Goal: Transaction & Acquisition: Purchase product/service

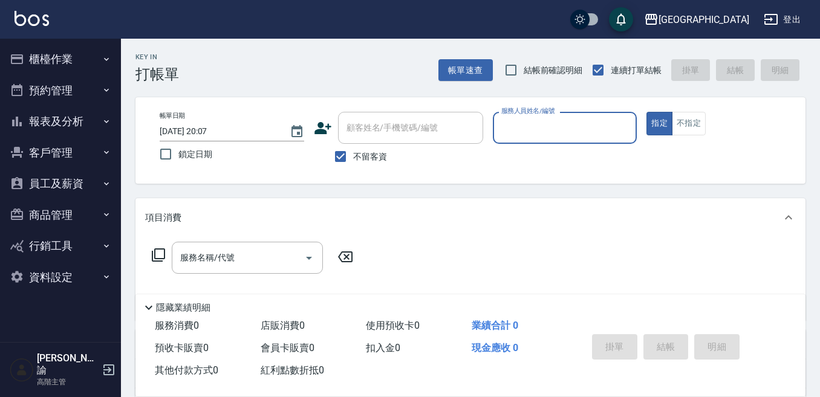
click at [561, 134] on input "服務人員姓名/編號" at bounding box center [565, 127] width 134 height 21
type input "9"
type button "true"
type input "Winnie-9"
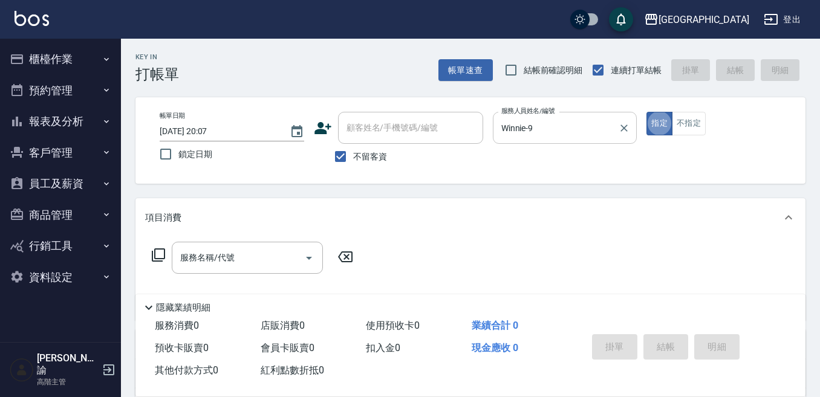
click at [536, 125] on input "Winnie-9" at bounding box center [555, 127] width 115 height 21
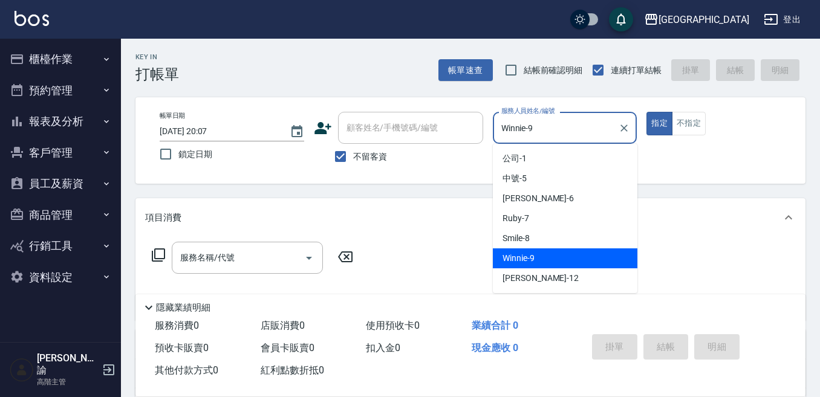
drag, startPoint x: 534, startPoint y: 126, endPoint x: 519, endPoint y: 131, distance: 15.7
click at [534, 126] on input "Winnie-9" at bounding box center [555, 127] width 115 height 21
click at [519, 131] on input "Winnie-9" at bounding box center [555, 127] width 115 height 21
click at [513, 132] on input "Winnie-9" at bounding box center [555, 127] width 115 height 21
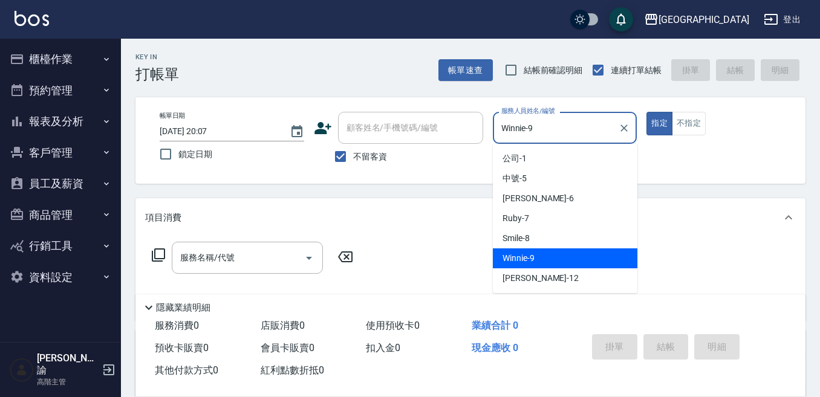
click at [503, 123] on input "Winnie-9" at bounding box center [555, 127] width 115 height 21
click at [74, 59] on button "櫃檯作業" at bounding box center [60, 59] width 111 height 31
click at [89, 63] on button "櫃檯作業" at bounding box center [60, 59] width 111 height 31
click at [109, 52] on button "櫃檯作業" at bounding box center [60, 59] width 111 height 31
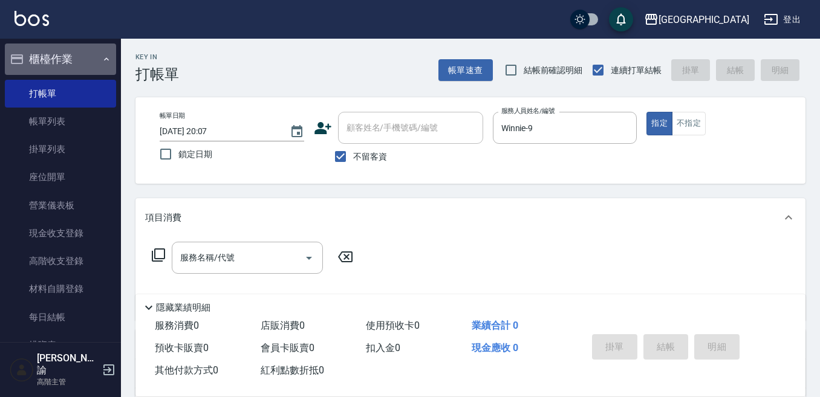
click at [106, 59] on button "櫃檯作業" at bounding box center [60, 59] width 111 height 31
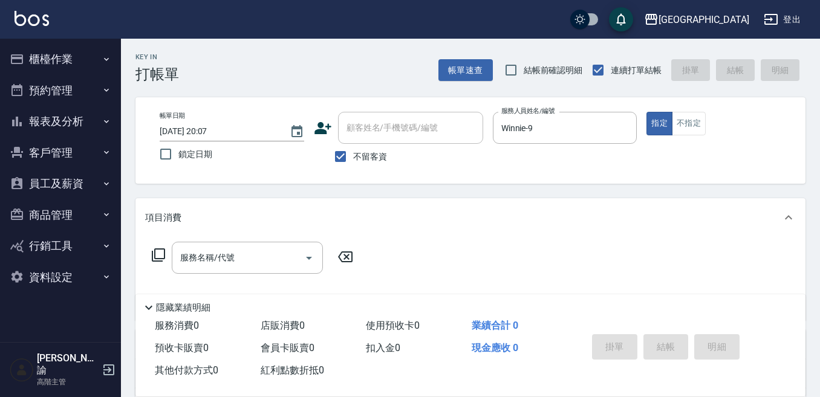
click at [101, 59] on button "櫃檯作業" at bounding box center [60, 59] width 111 height 31
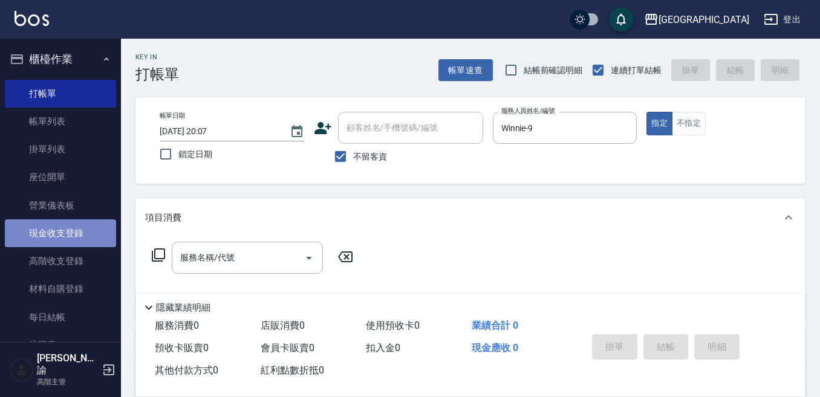
click at [82, 232] on link "現金收支登錄" at bounding box center [60, 233] width 111 height 28
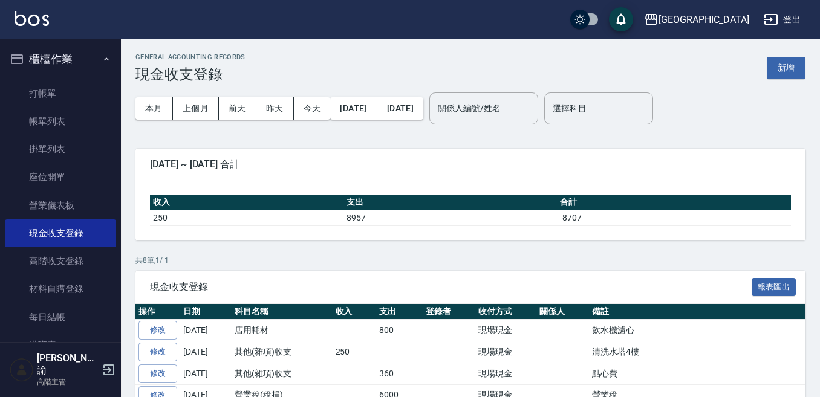
click at [781, 85] on div "本月 上個月 前天 昨天 今天 [DATE] [DATE] 關係人編號/姓名 關係人編號/姓名 選擇科目 選擇科目" at bounding box center [470, 108] width 670 height 51
click at [786, 69] on button "新增" at bounding box center [786, 68] width 39 height 22
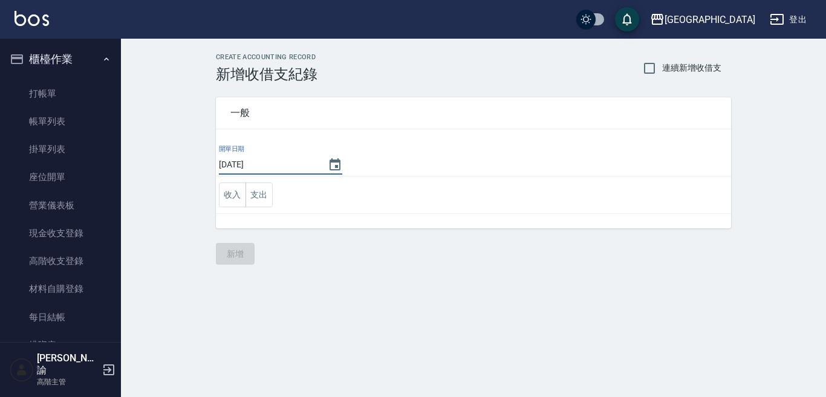
click at [282, 163] on input "[DATE]" at bounding box center [267, 165] width 97 height 20
click at [285, 165] on input "[DATE]" at bounding box center [267, 165] width 97 height 20
drag, startPoint x: 310, startPoint y: 181, endPoint x: 289, endPoint y: 190, distance: 22.5
click at [309, 181] on td "收入 支出" at bounding box center [473, 195] width 515 height 37
click at [234, 191] on button "收入" at bounding box center [232, 195] width 27 height 25
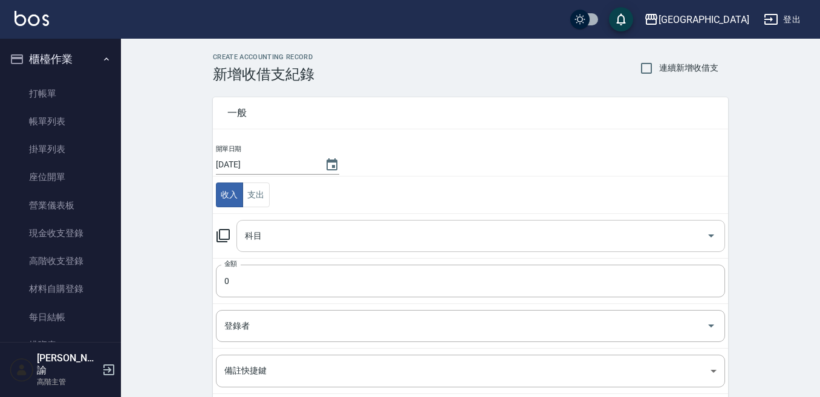
click at [273, 233] on input "科目" at bounding box center [471, 235] width 459 height 21
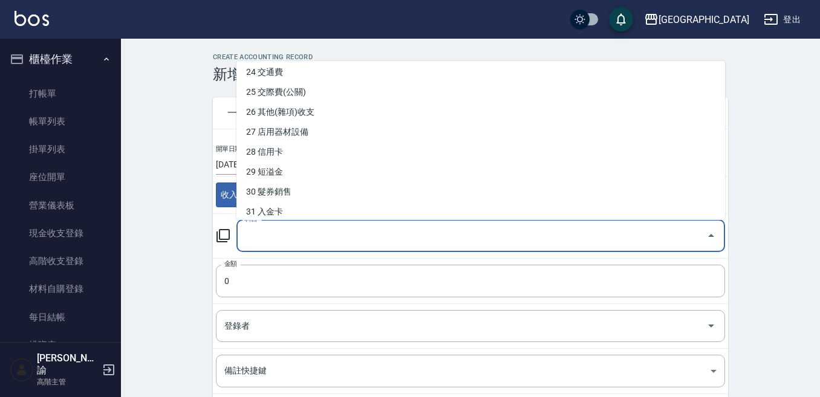
scroll to position [484, 0]
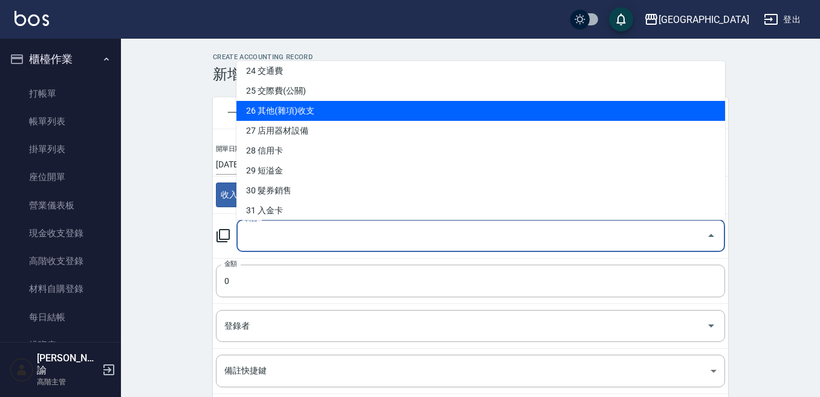
click at [313, 116] on li "26 其他(雜項)收支" at bounding box center [480, 111] width 488 height 20
type input "26 其他(雜項)收支"
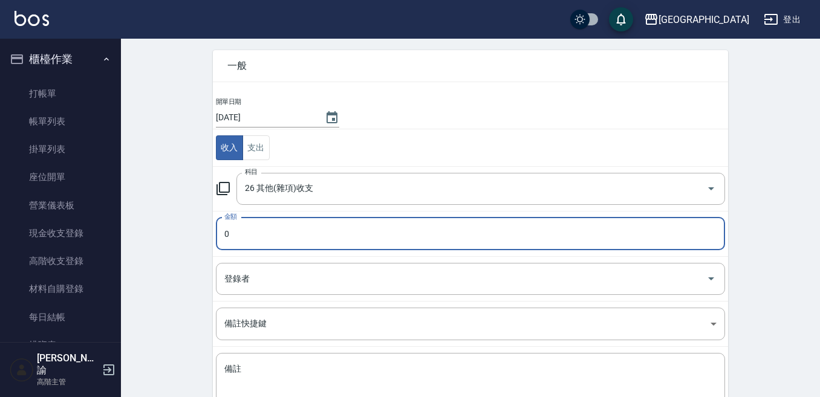
scroll to position [121, 0]
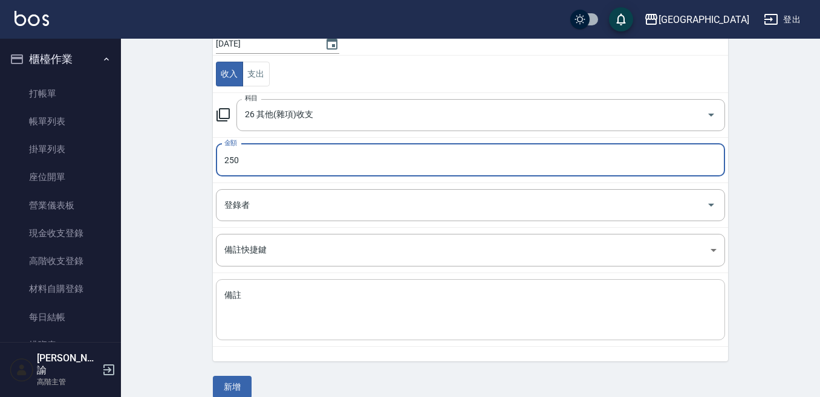
type input "250"
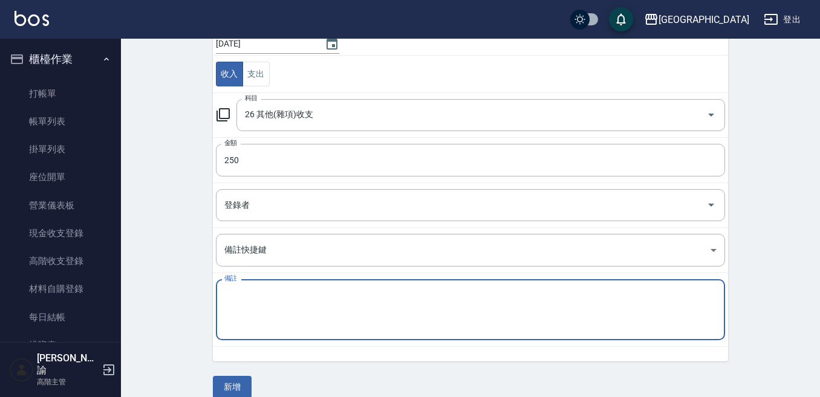
click at [271, 290] on textarea "備註" at bounding box center [470, 310] width 492 height 41
type textarea "2樓洗水塔"
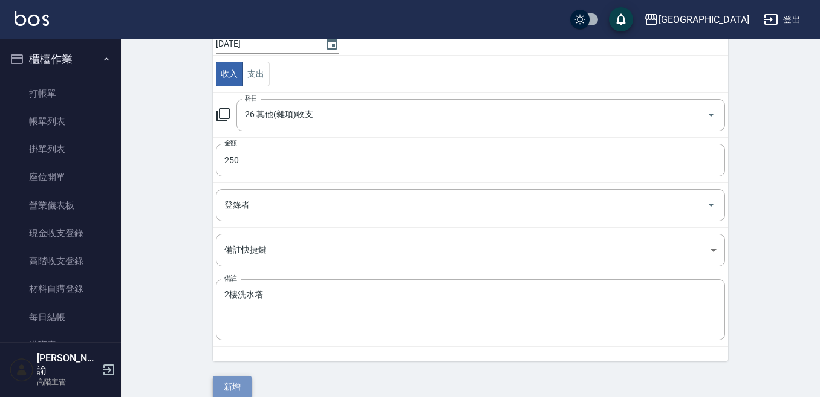
click at [238, 383] on button "新增" at bounding box center [232, 387] width 39 height 22
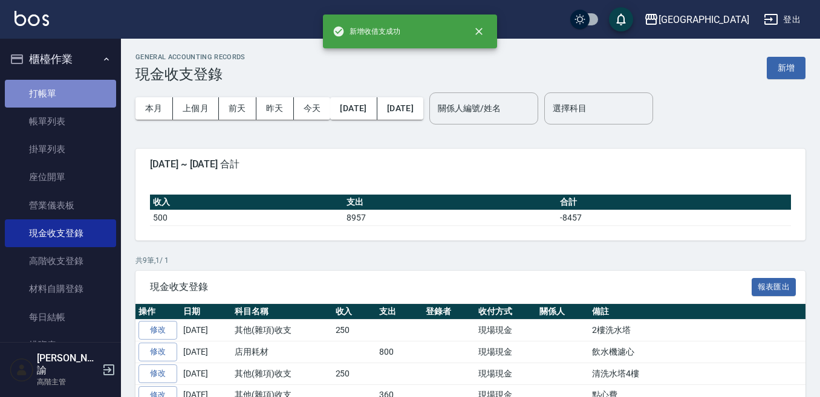
click at [61, 91] on link "打帳單" at bounding box center [60, 94] width 111 height 28
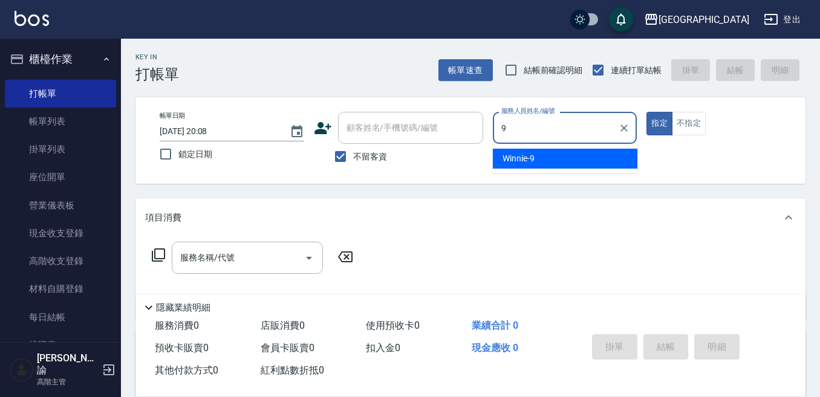
type input "Winnie-9"
type button "true"
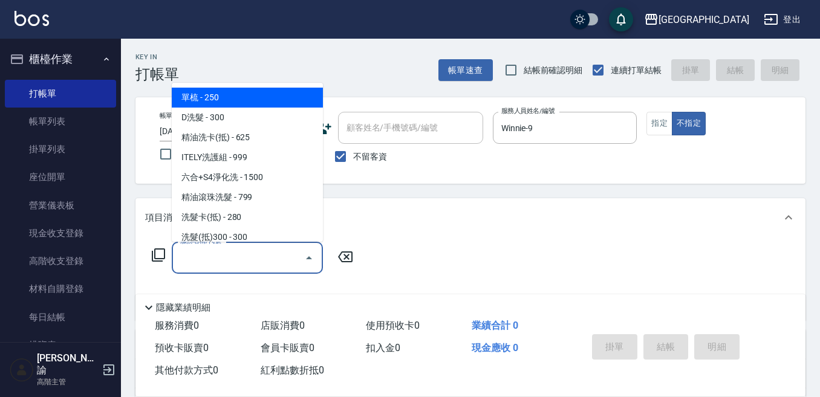
click at [273, 255] on input "服務名稱/代號" at bounding box center [238, 257] width 122 height 21
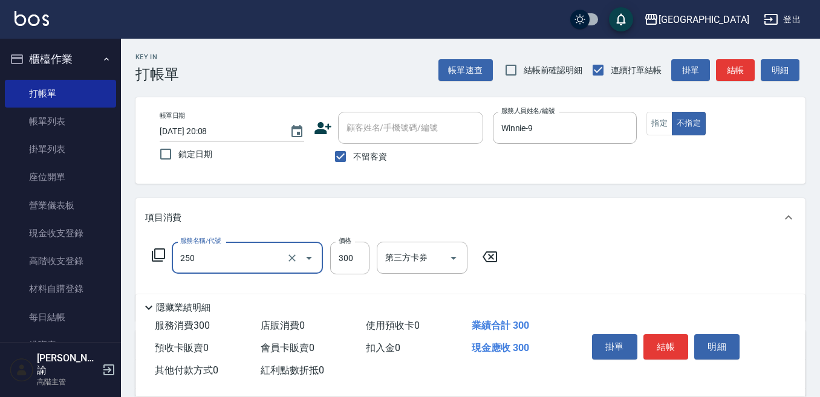
type input "日式洗髮(250)"
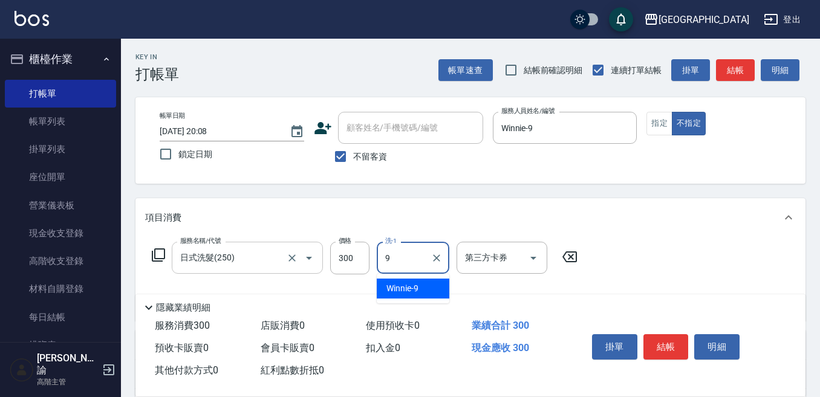
type input "Winnie-9"
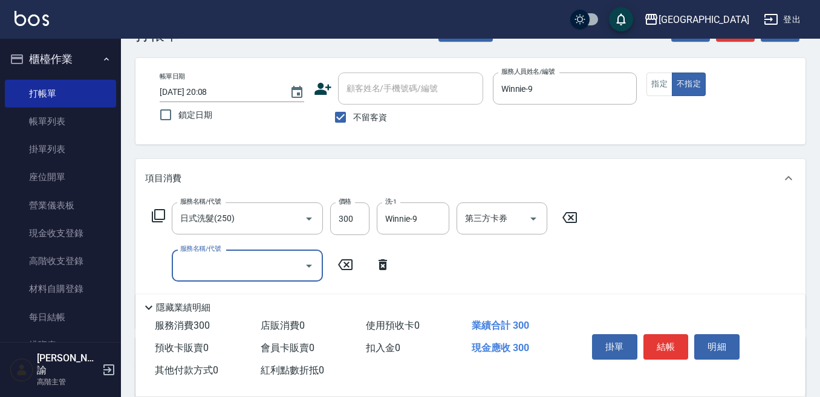
scroll to position [60, 0]
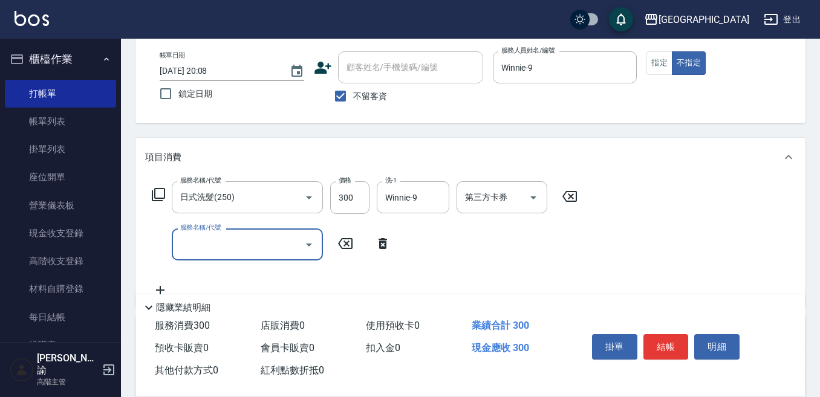
drag, startPoint x: 380, startPoint y: 244, endPoint x: 391, endPoint y: 261, distance: 20.6
click at [380, 244] on icon at bounding box center [382, 243] width 8 height 11
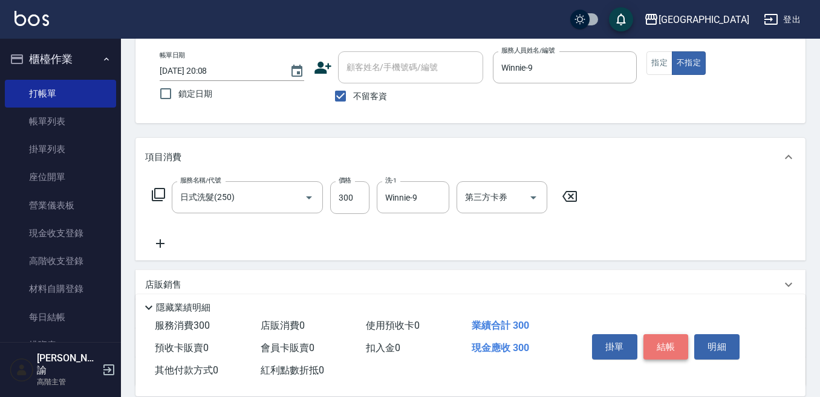
click at [686, 341] on button "結帳" at bounding box center [665, 346] width 45 height 25
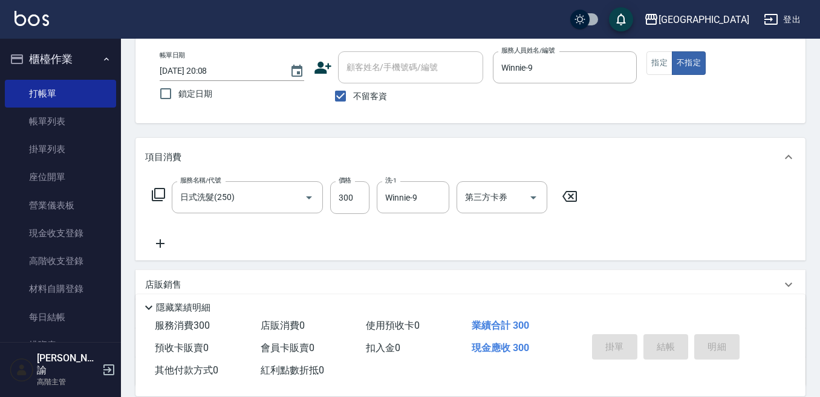
type input "[DATE] 20:09"
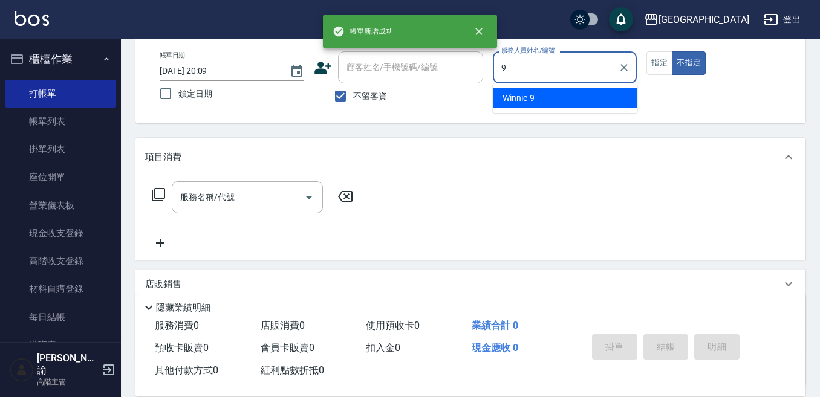
type input "9"
type button "false"
type input "Winnie-9"
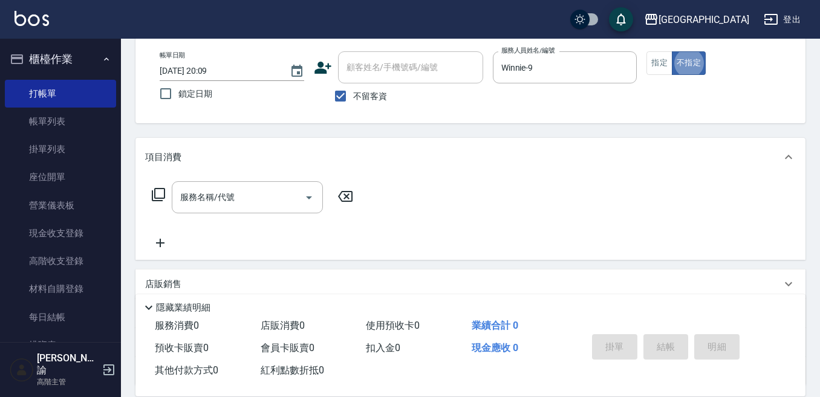
drag, startPoint x: 664, startPoint y: 65, endPoint x: 602, endPoint y: 106, distance: 74.1
click at [650, 68] on button "指定" at bounding box center [659, 63] width 26 height 24
click at [257, 190] on input "服務名稱/代號" at bounding box center [238, 197] width 122 height 21
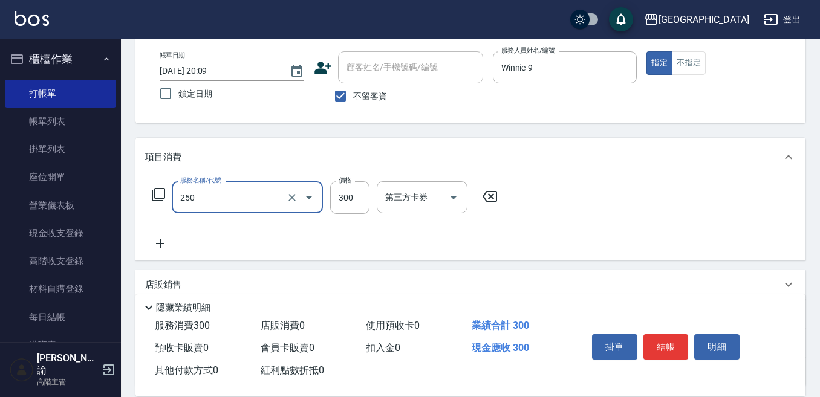
type input "日式洗髮(250)"
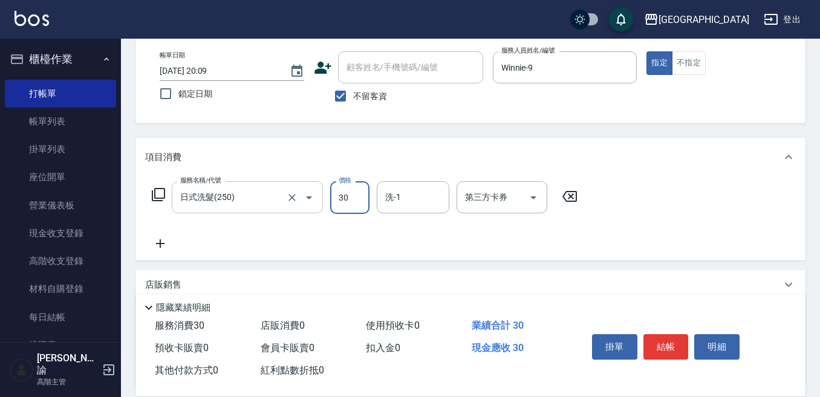
type input "300"
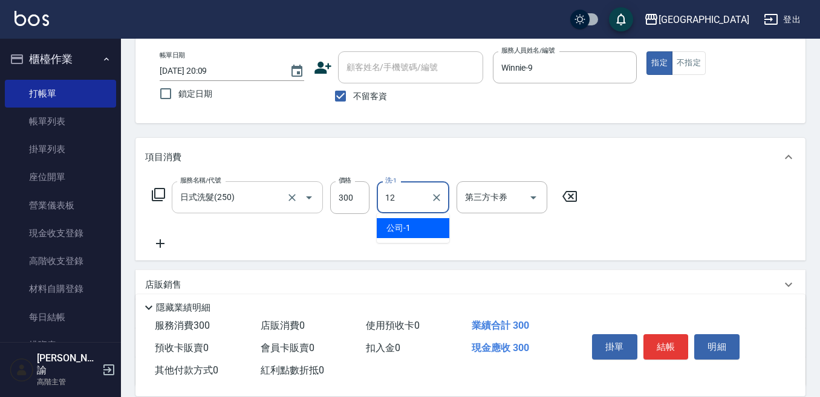
type input "[PERSON_NAME]-12"
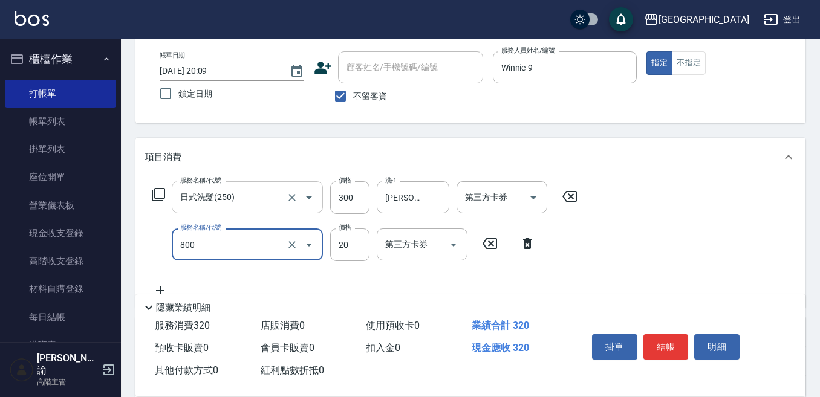
type input "潤絲精(800)"
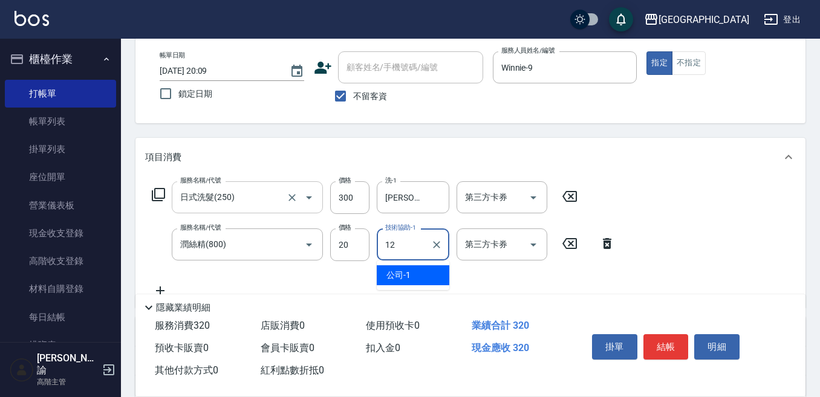
type input "[PERSON_NAME]-12"
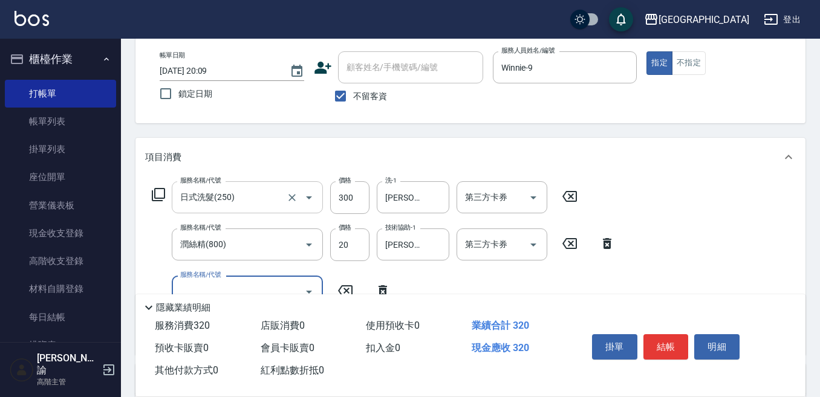
scroll to position [121, 0]
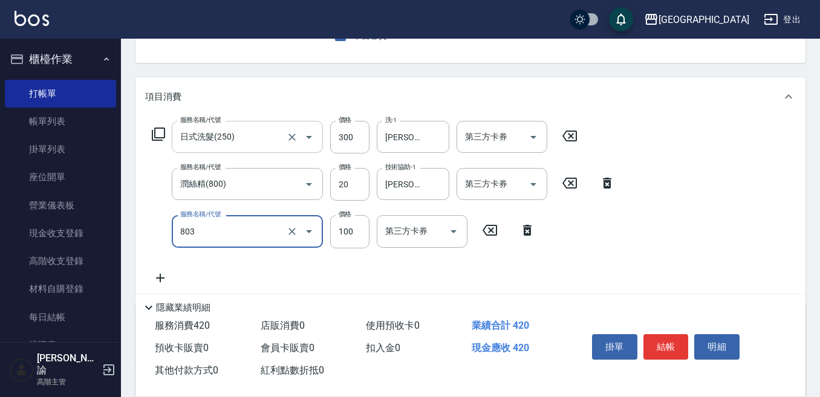
type input "電棒(803)"
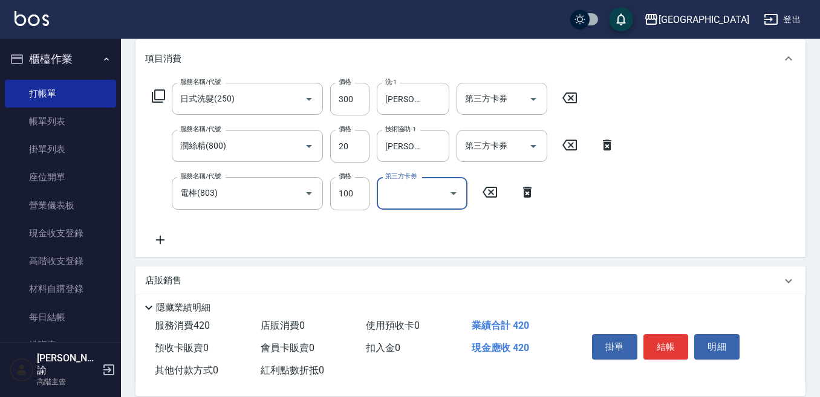
scroll to position [261, 0]
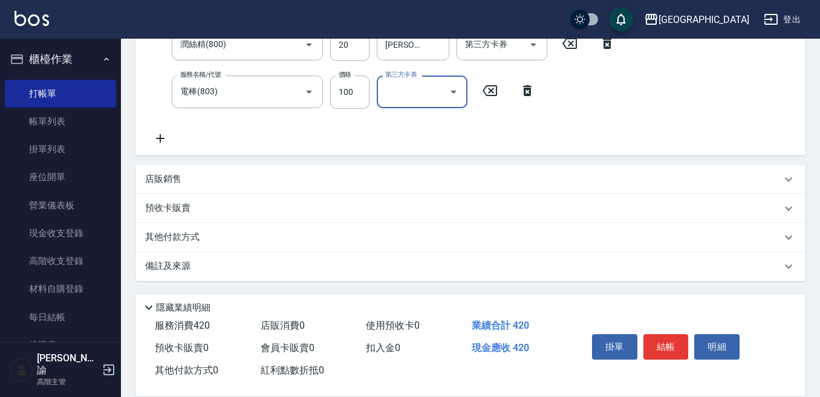
click at [203, 232] on p "其他付款方式" at bounding box center [175, 237] width 60 height 13
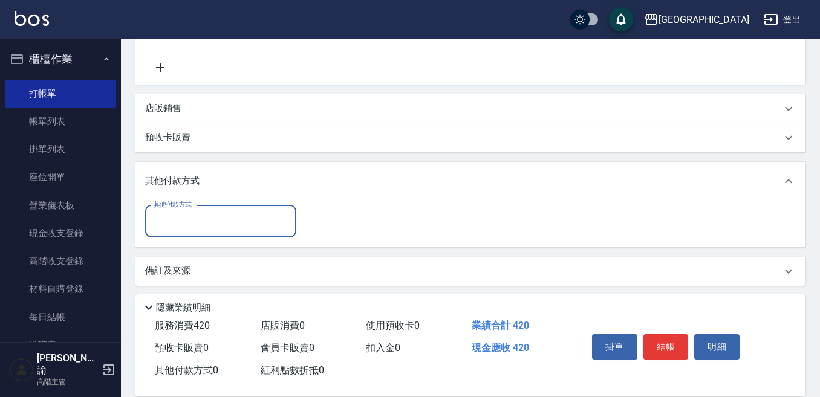
scroll to position [336, 0]
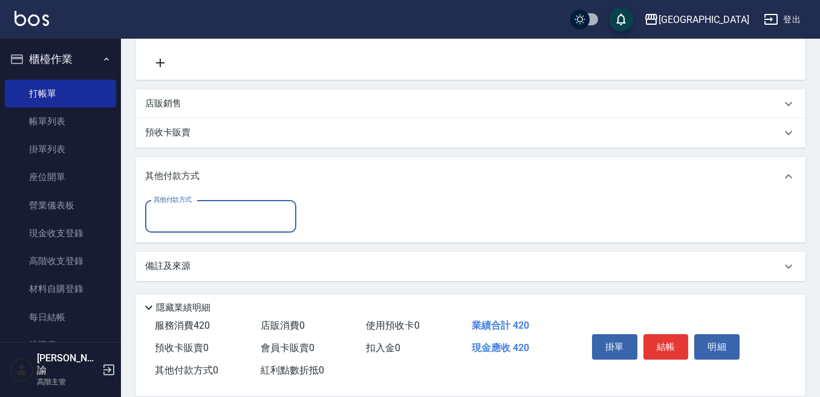
click at [203, 213] on input "其他付款方式" at bounding box center [221, 216] width 140 height 21
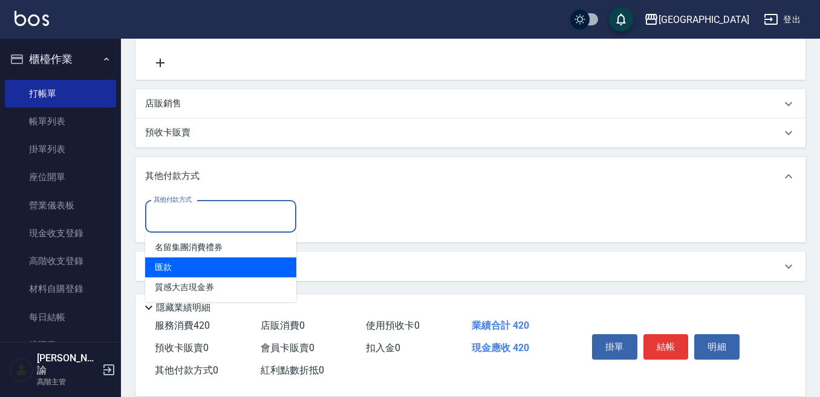
click at [212, 268] on span "匯款" at bounding box center [220, 268] width 151 height 20
type input "匯款"
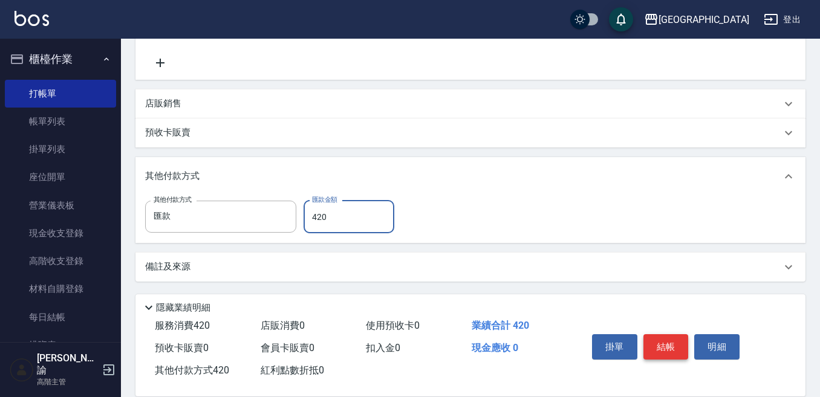
type input "420"
click at [662, 340] on button "結帳" at bounding box center [665, 346] width 45 height 25
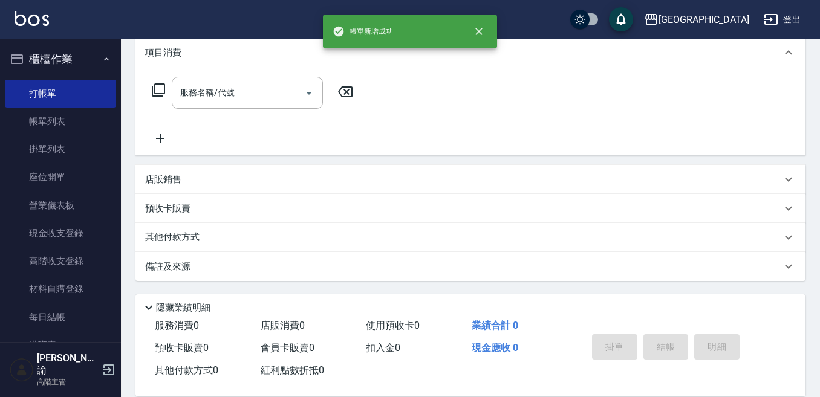
scroll to position [0, 0]
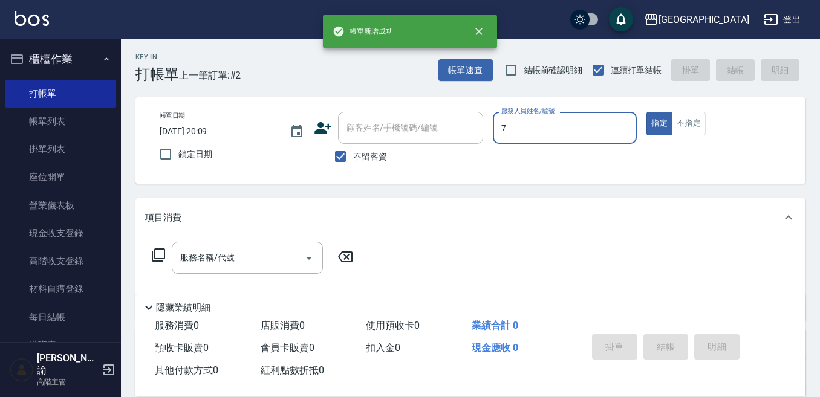
type input "Ruby-7"
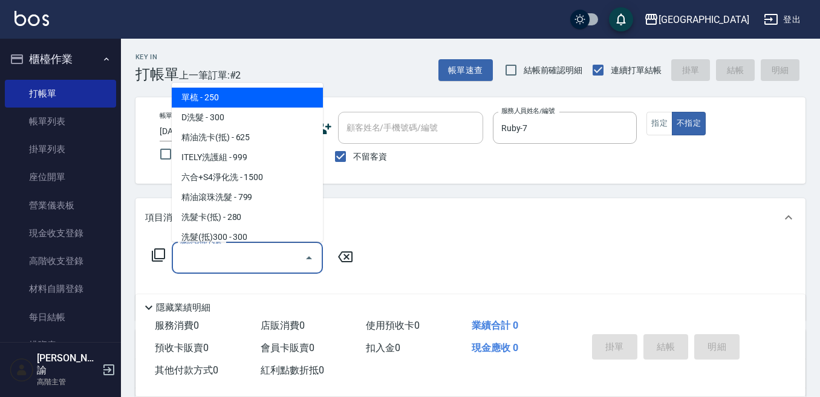
click at [277, 264] on input "服務名稱/代號" at bounding box center [238, 257] width 122 height 21
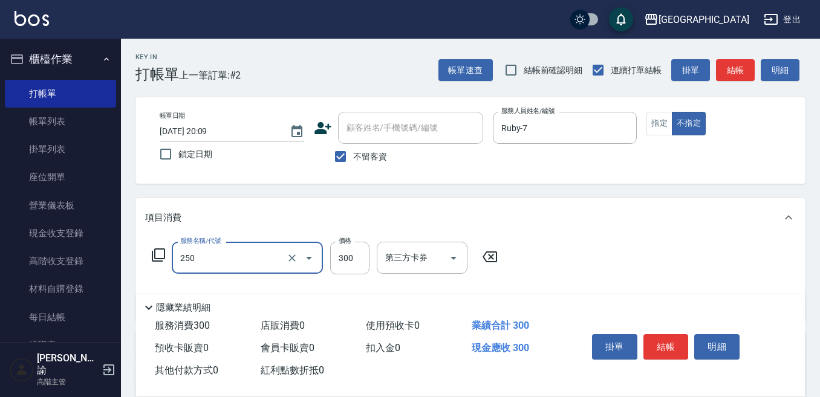
type input "日式洗髮(250)"
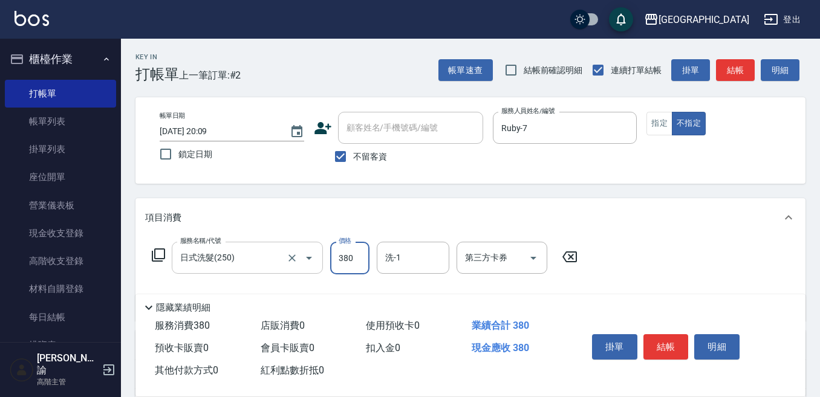
type input "380"
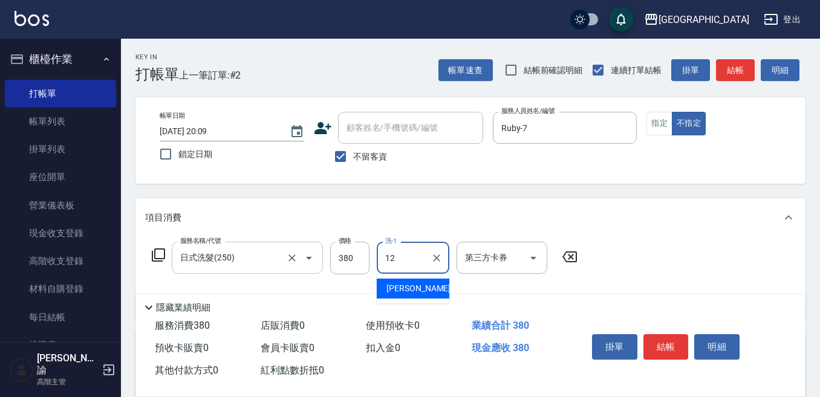
type input "[PERSON_NAME]-12"
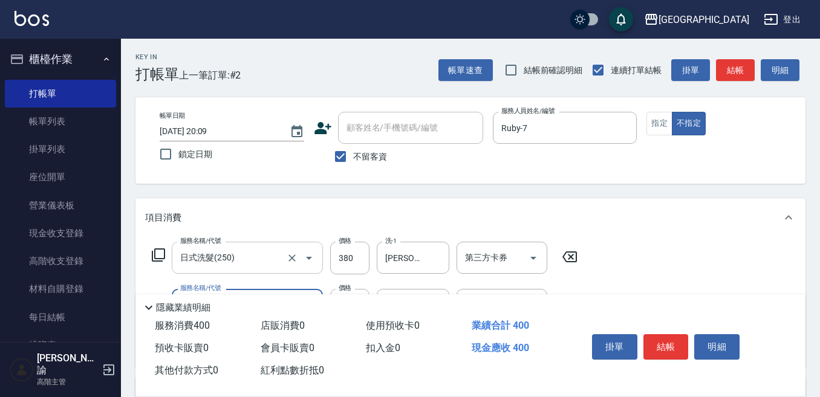
type input "潤絲精(800)"
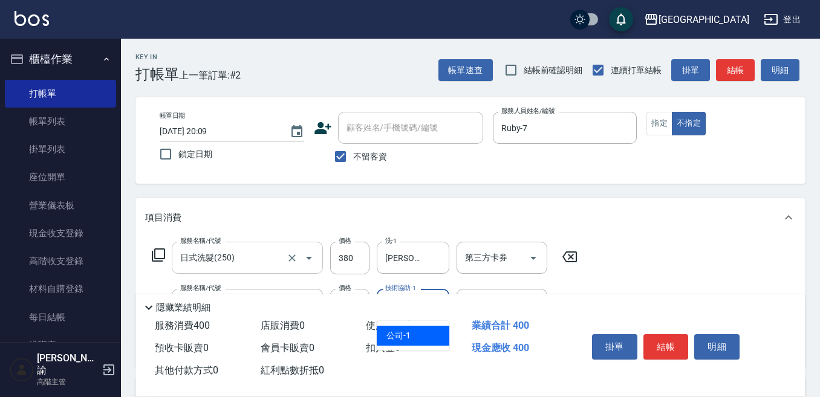
type input "[PERSON_NAME]-12"
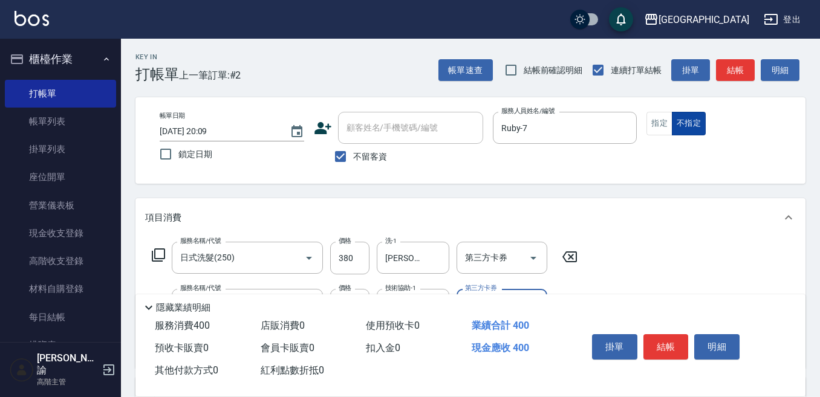
scroll to position [60, 0]
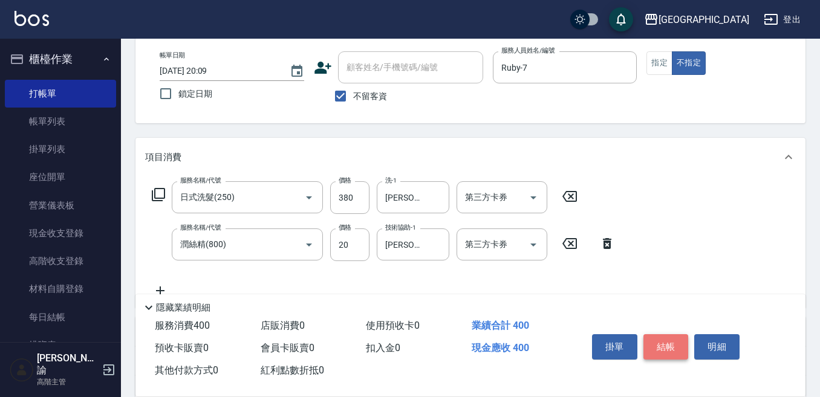
click at [672, 337] on button "結帳" at bounding box center [665, 346] width 45 height 25
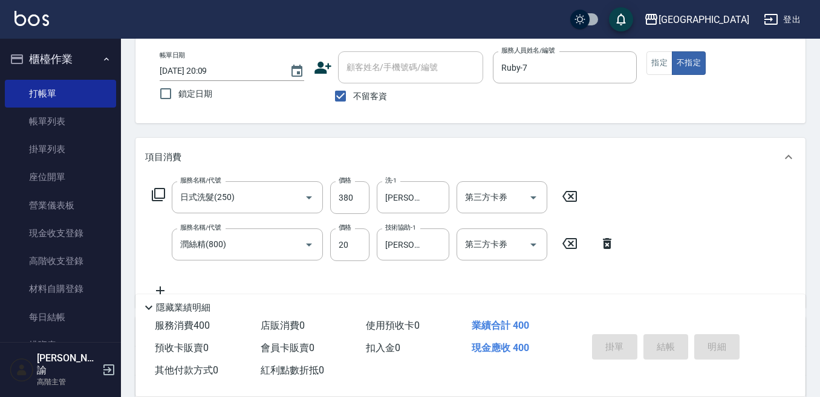
type input "[DATE] 20:10"
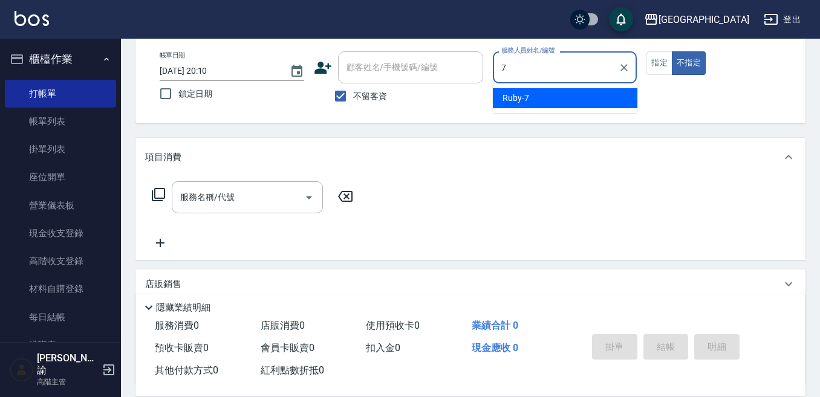
type input "Ruby-7"
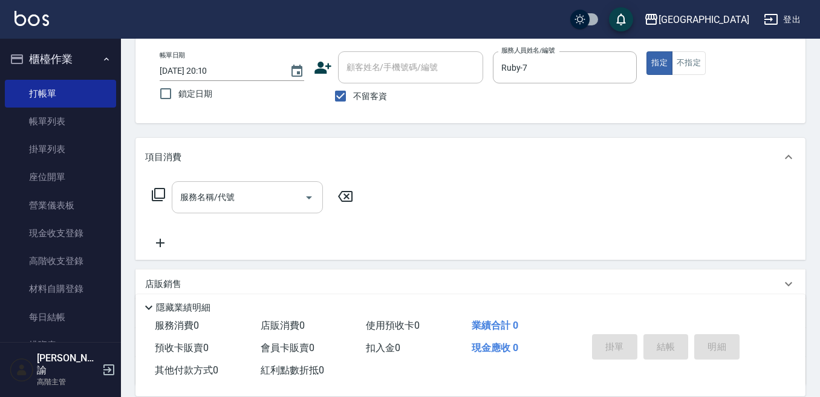
click at [267, 201] on input "服務名稱/代號" at bounding box center [238, 197] width 122 height 21
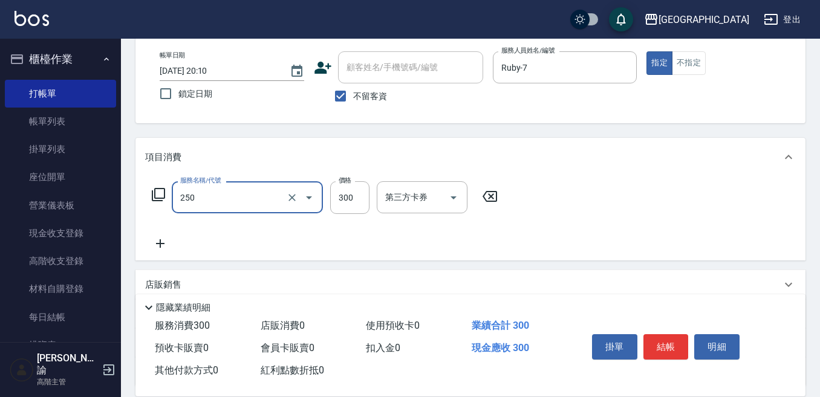
type input "日式洗髮(250)"
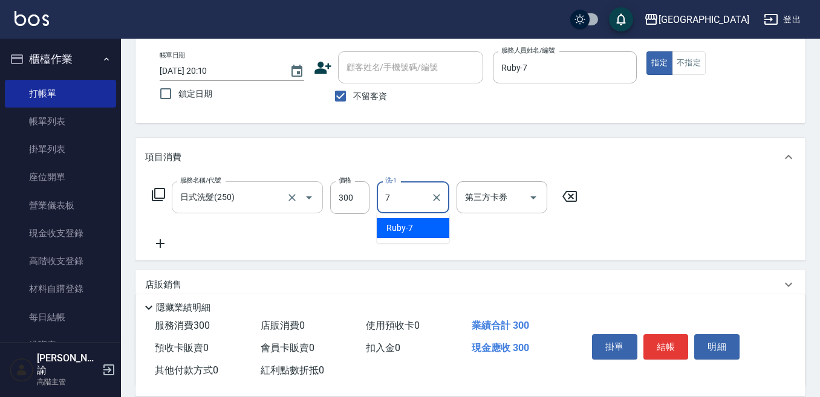
type input "Ruby-7"
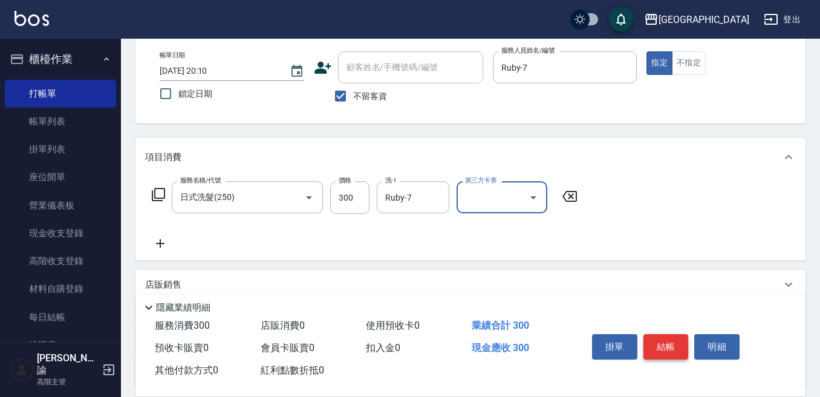
click at [670, 337] on button "結帳" at bounding box center [665, 346] width 45 height 25
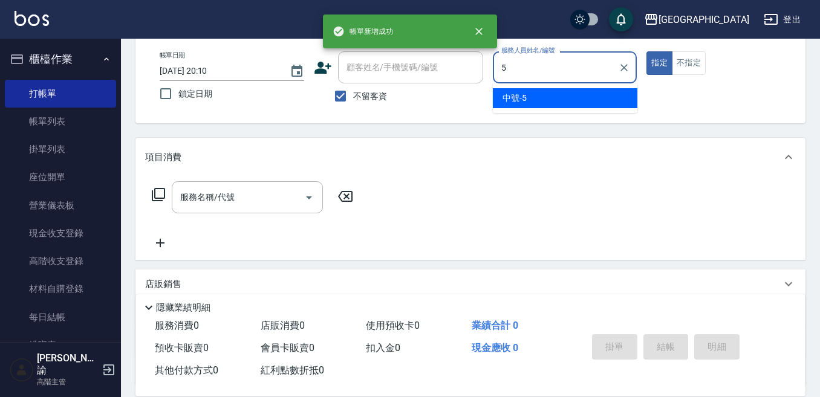
type input "中號-5"
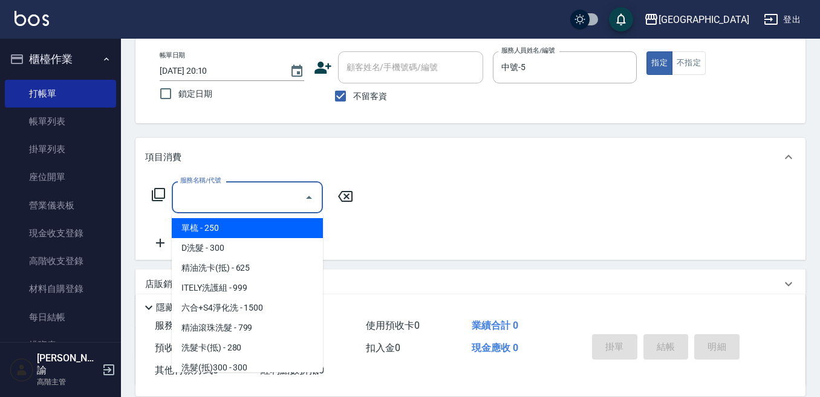
click at [247, 201] on input "服務名稱/代號" at bounding box center [238, 197] width 122 height 21
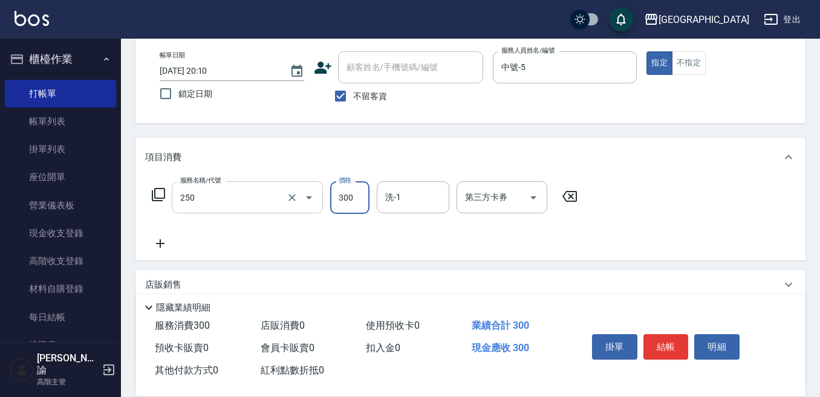
type input "日式洗髮(250)"
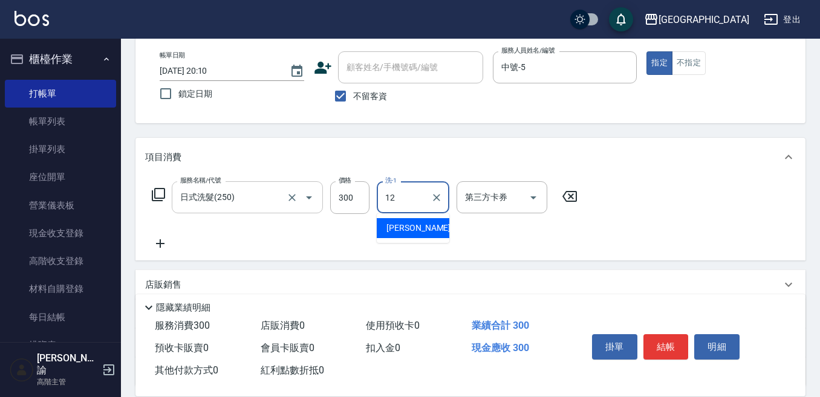
type input "[PERSON_NAME]-12"
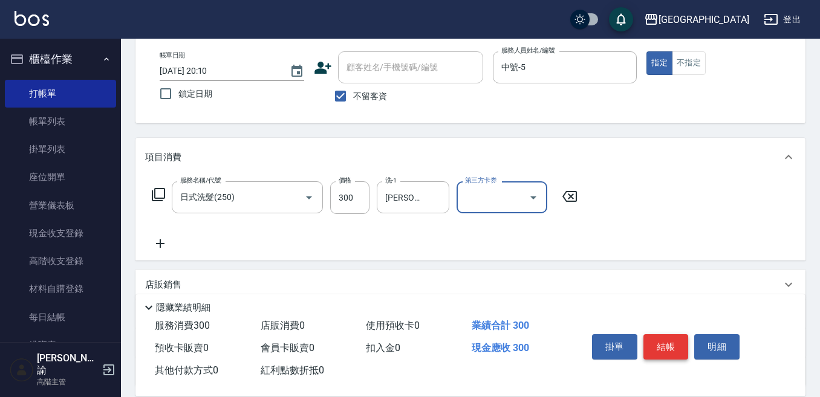
click at [669, 335] on button "結帳" at bounding box center [665, 346] width 45 height 25
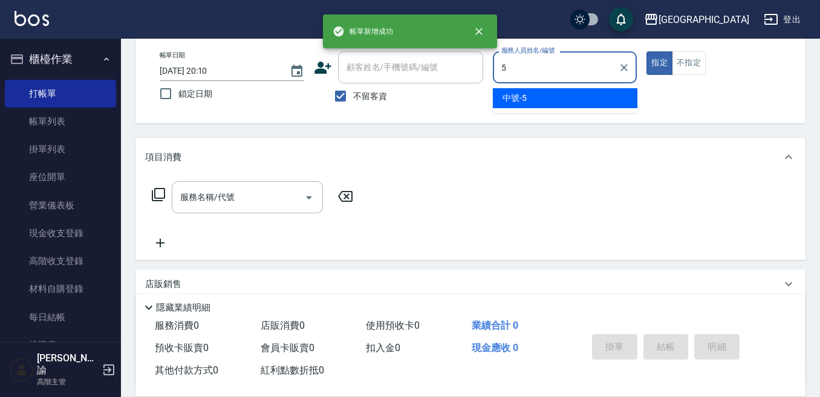
type input "中號-5"
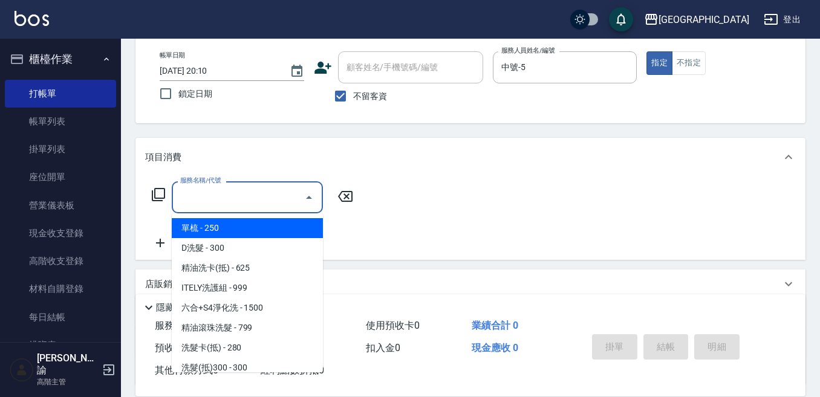
click at [247, 201] on input "服務名稱/代號" at bounding box center [238, 197] width 122 height 21
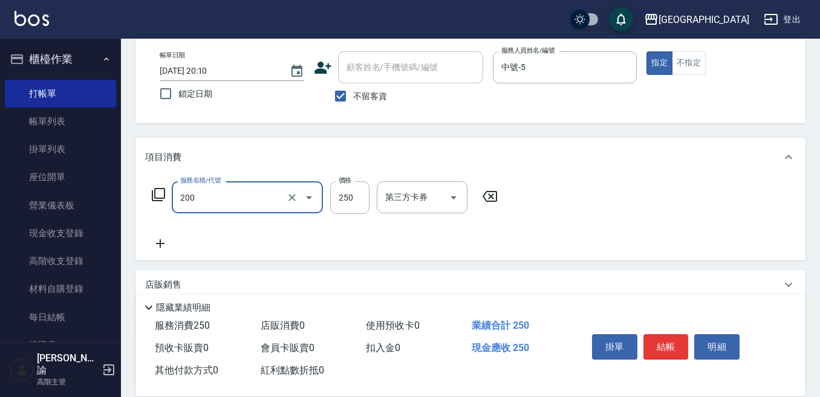
type input "單梳(200)"
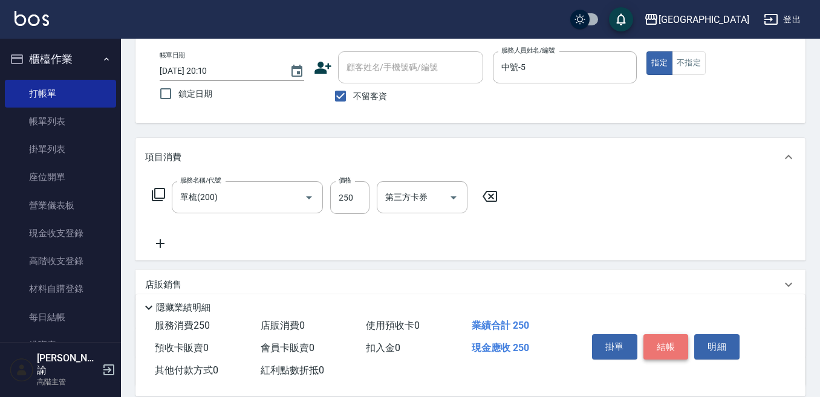
click at [672, 334] on button "結帳" at bounding box center [665, 346] width 45 height 25
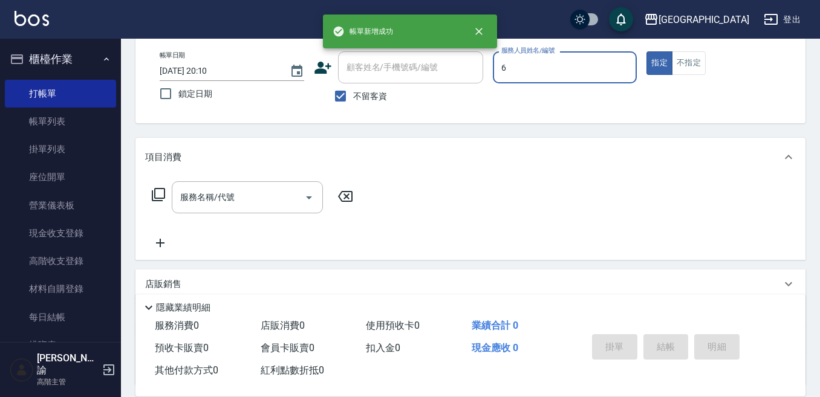
type input "[PERSON_NAME]-6"
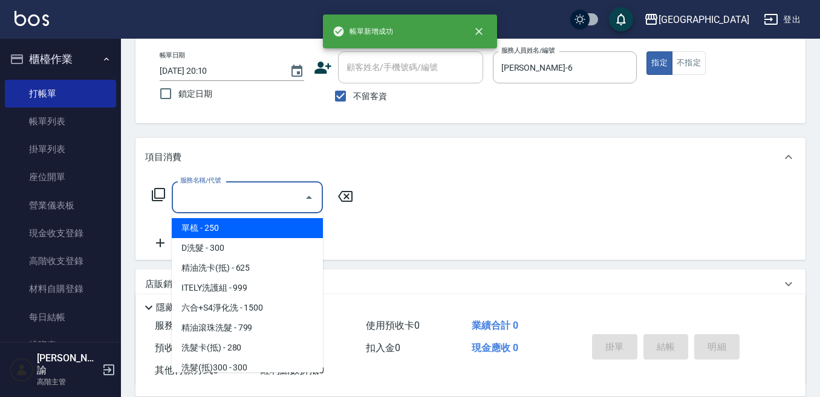
drag, startPoint x: 216, startPoint y: 190, endPoint x: 240, endPoint y: 152, distance: 44.3
click at [217, 190] on div "服務名稱/代號 服務名稱/代號" at bounding box center [247, 197] width 151 height 32
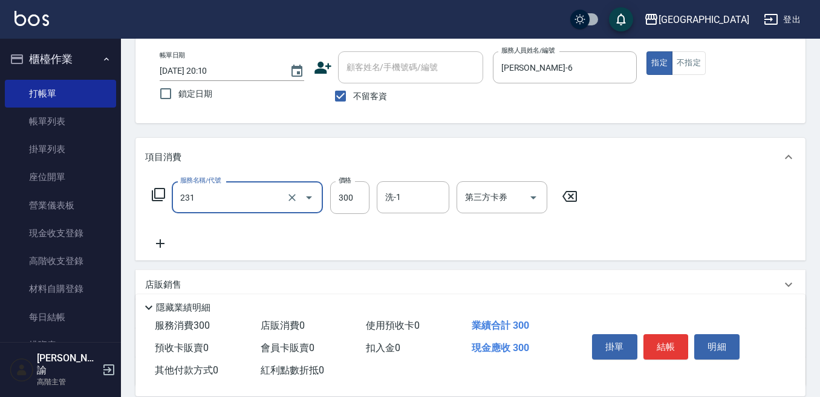
type input "洗髮(抵)300(231)"
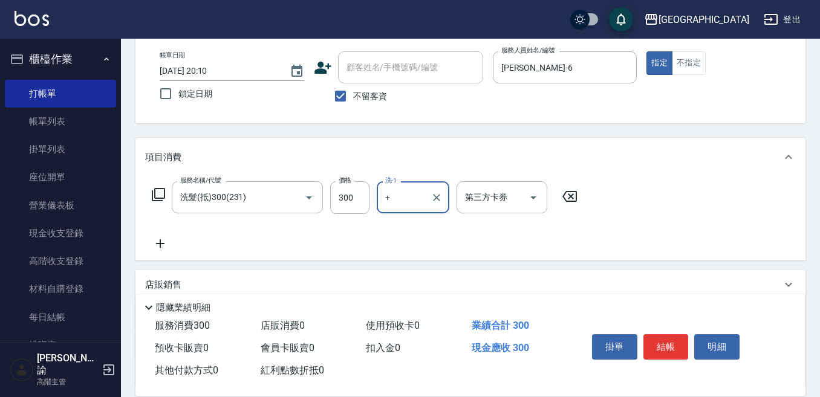
type input "+"
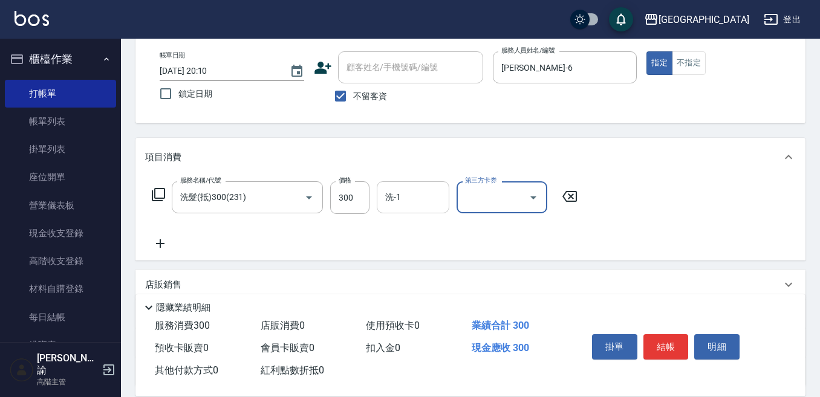
click at [392, 212] on div "洗-1" at bounding box center [413, 197] width 73 height 32
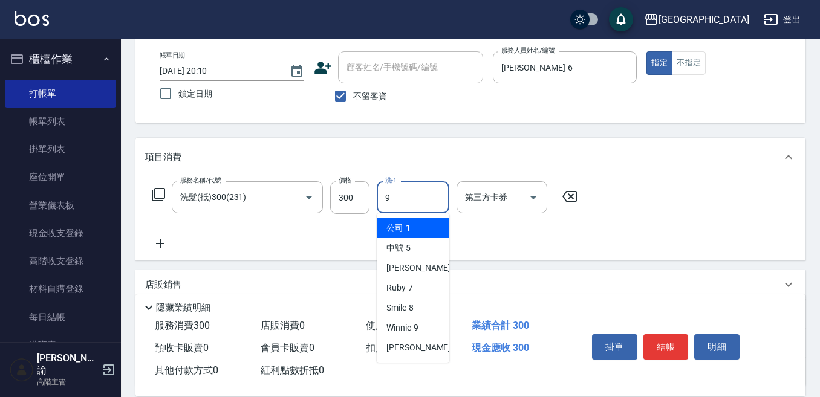
type input "Winnie-9"
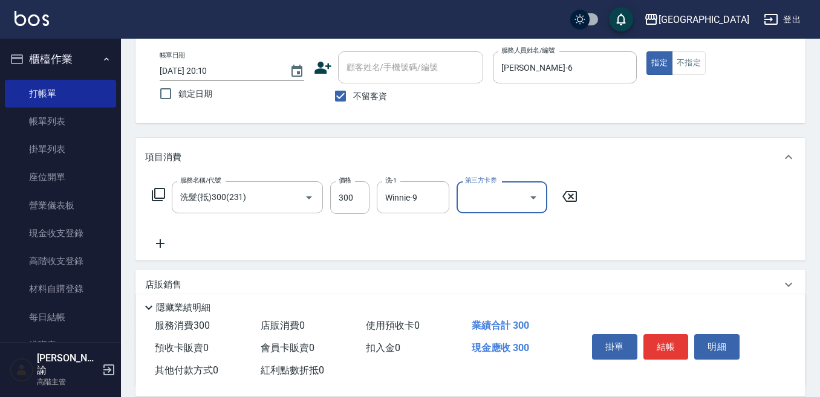
click at [500, 202] on input "第三方卡券" at bounding box center [493, 197] width 62 height 21
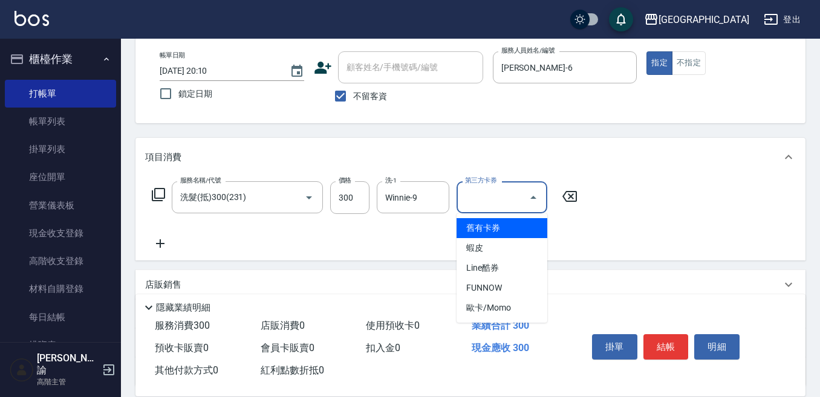
click at [497, 233] on span "舊有卡券" at bounding box center [501, 228] width 91 height 20
type input "舊有卡券"
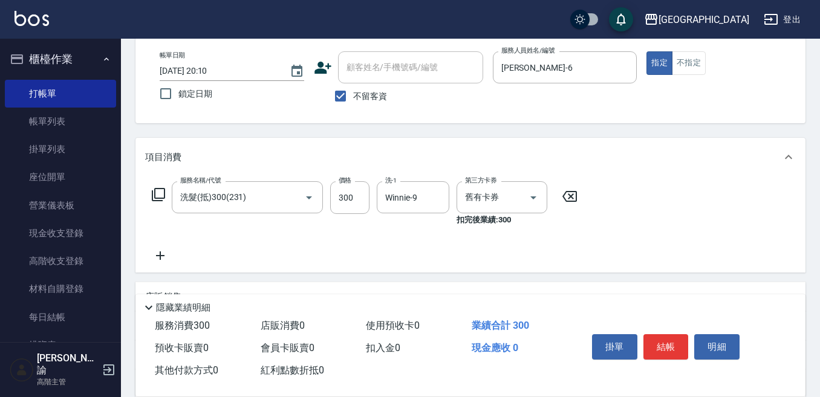
click at [160, 256] on icon at bounding box center [160, 255] width 8 height 8
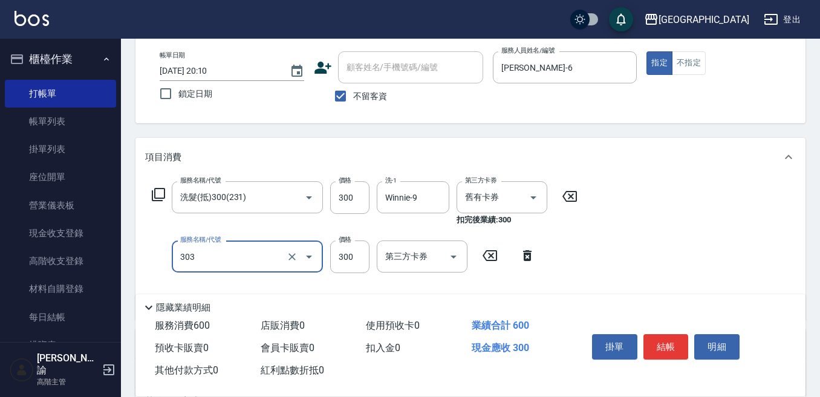
type input "剪髮300(303)"
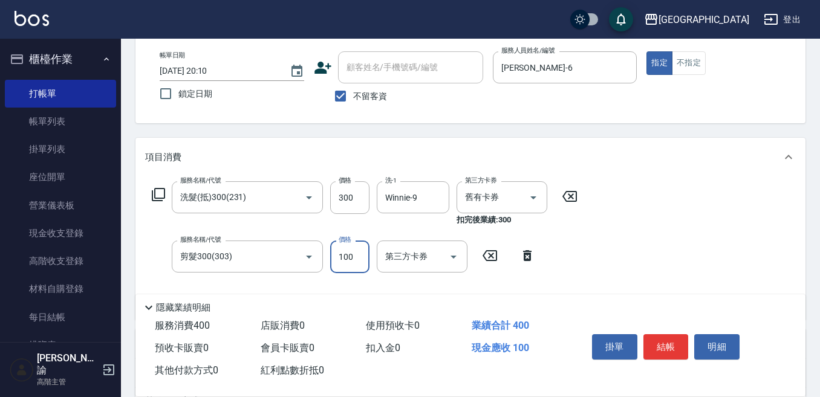
type input "100"
click at [456, 294] on div "隱藏業績明細" at bounding box center [470, 304] width 670 height 21
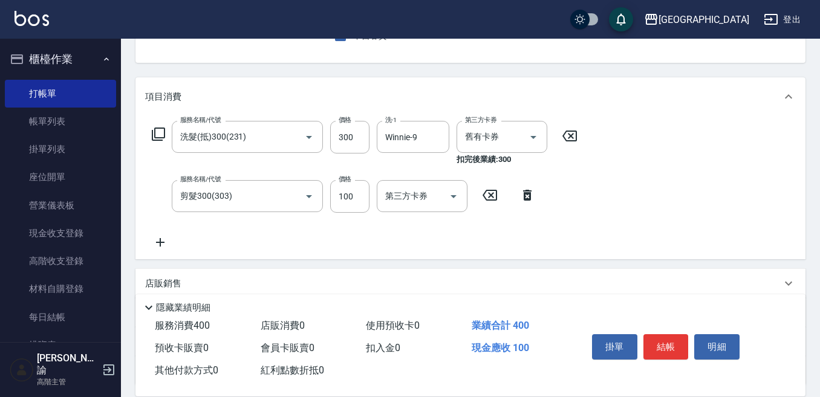
click at [156, 241] on icon at bounding box center [160, 242] width 30 height 15
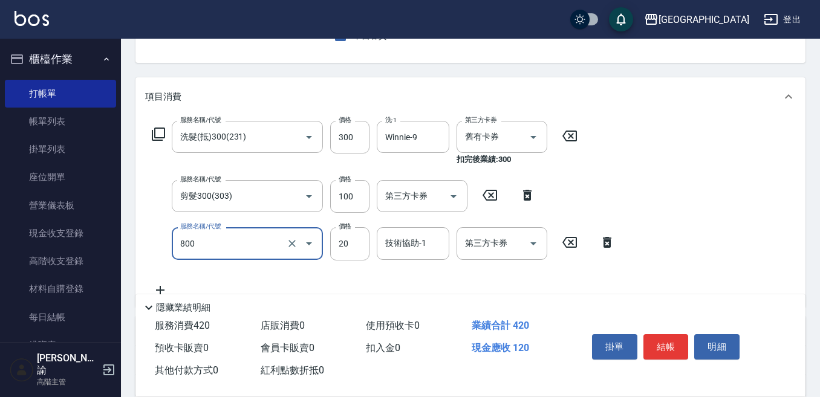
type input "潤絲精(800)"
type input "10"
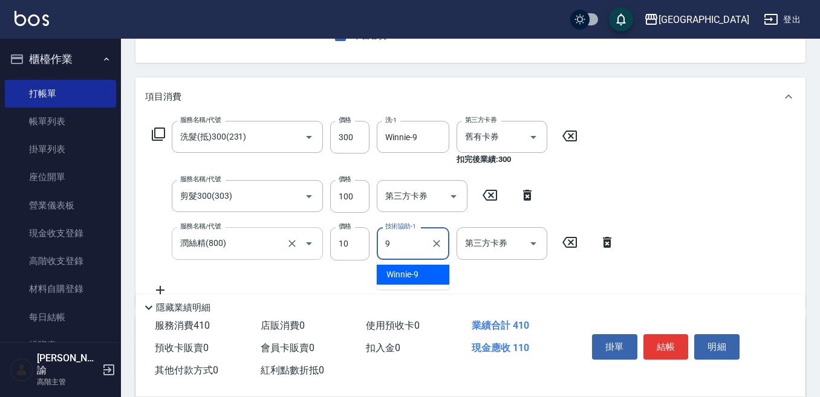
type input "Winnie-9"
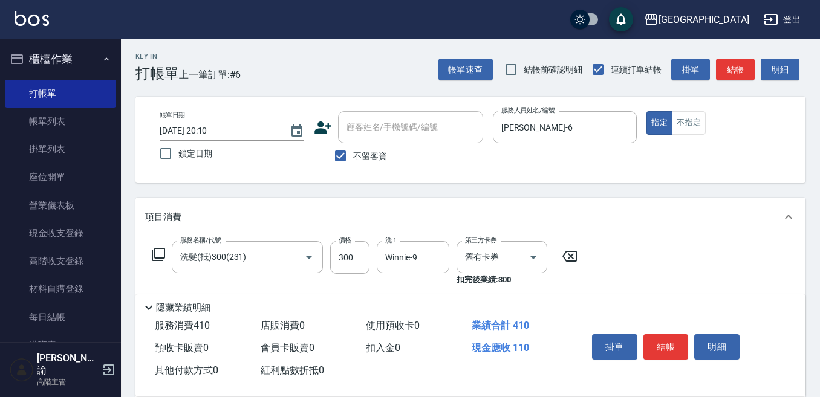
scroll to position [0, 0]
click at [661, 337] on button "結帳" at bounding box center [665, 346] width 45 height 25
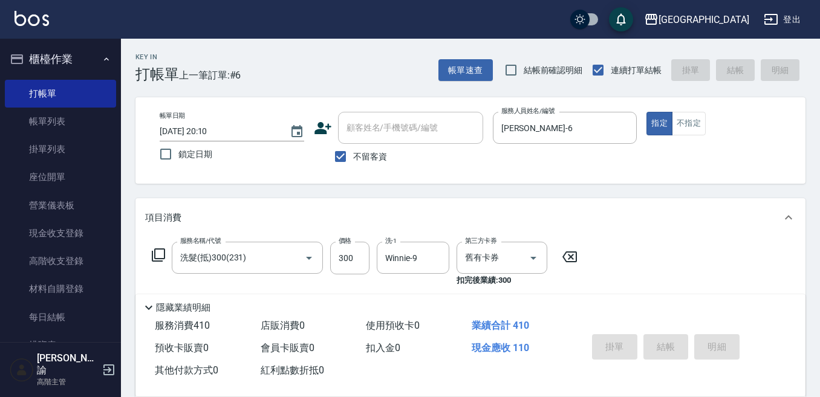
type input "[DATE] 20:11"
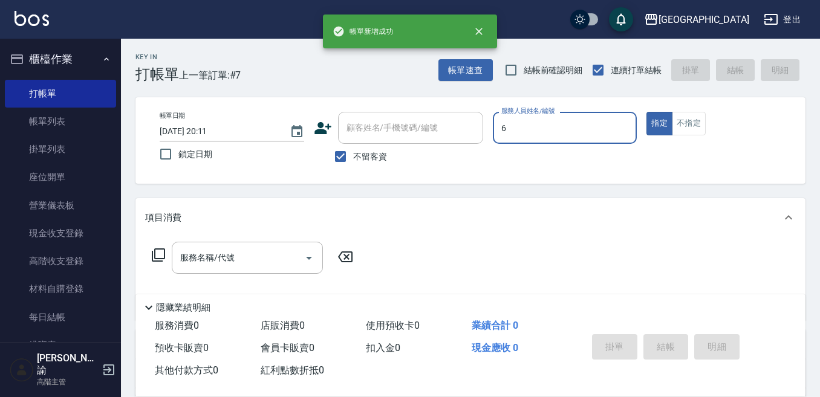
type input "[PERSON_NAME]-6"
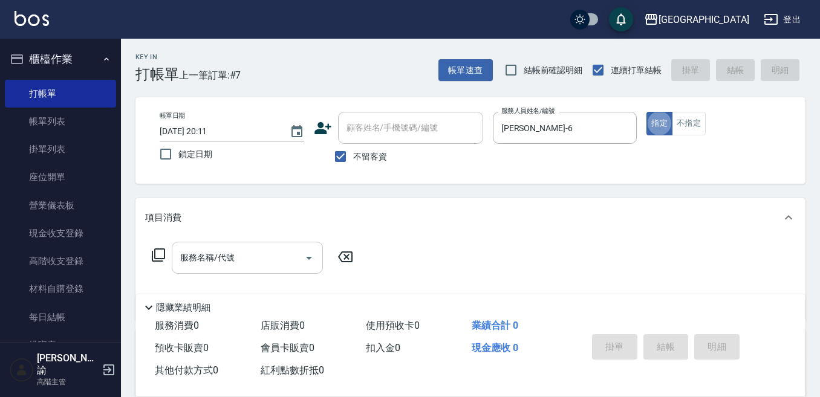
click at [240, 263] on input "服務名稱/代號" at bounding box center [238, 257] width 122 height 21
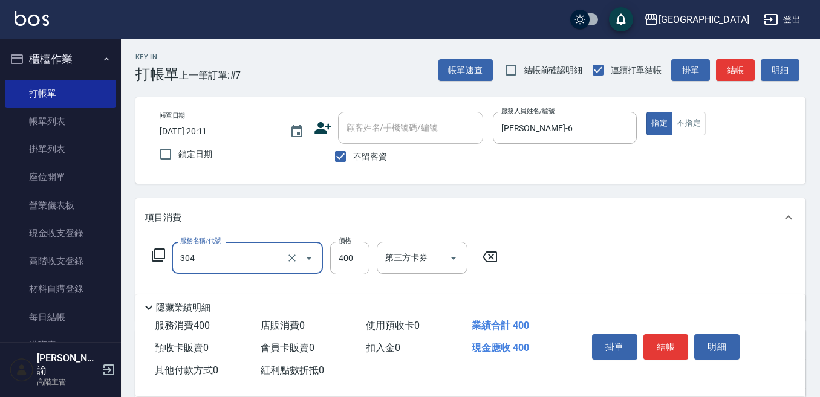
type input "剪髮400(304)"
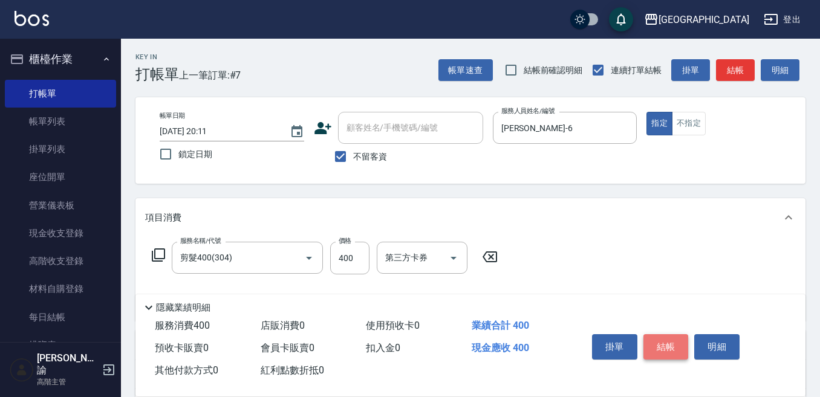
click at [669, 344] on button "結帳" at bounding box center [665, 346] width 45 height 25
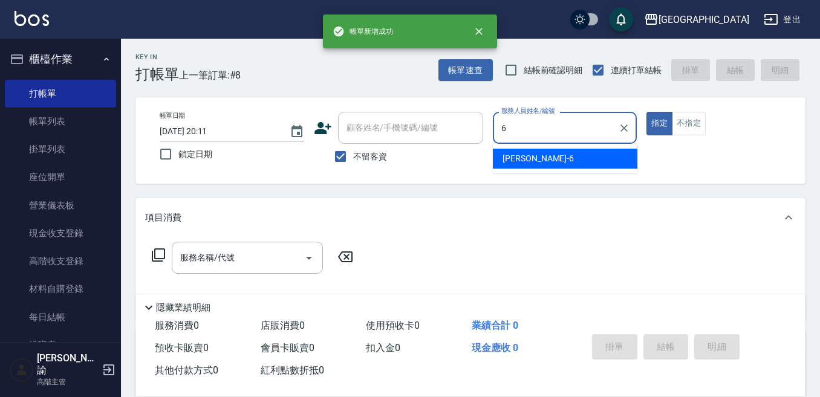
type input "[PERSON_NAME]-6"
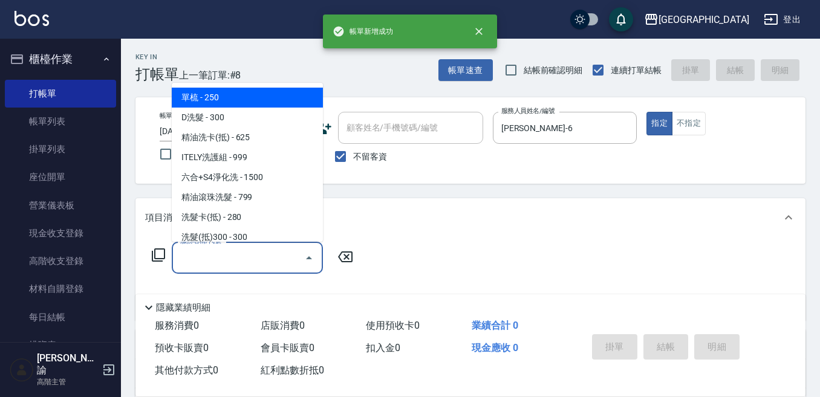
click at [258, 256] on input "服務名稱/代號" at bounding box center [238, 257] width 122 height 21
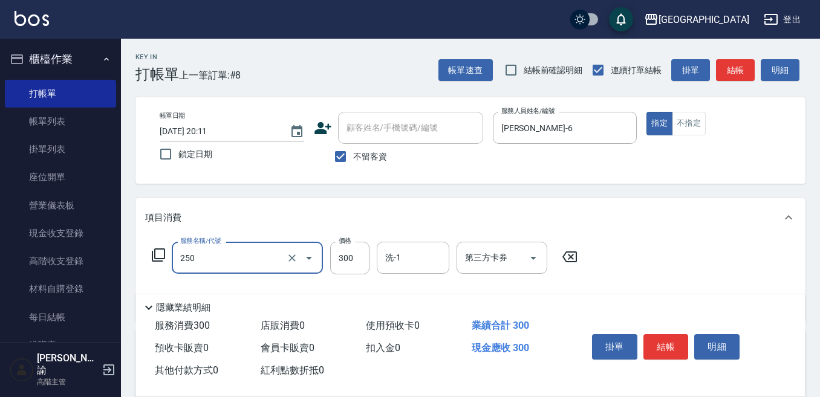
type input "日式洗髮(250)"
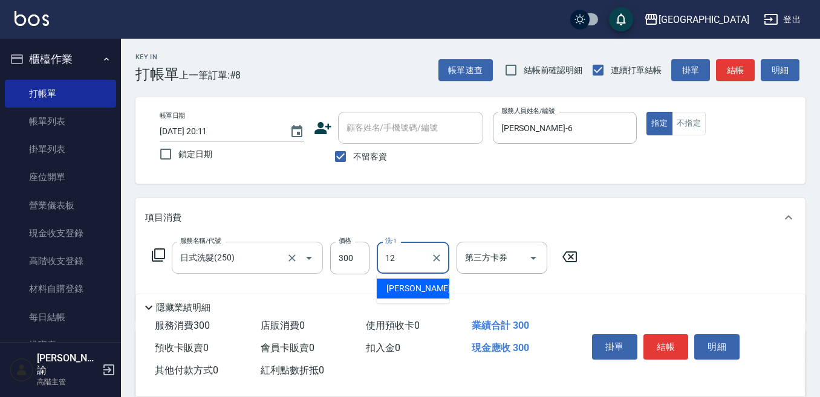
type input "[PERSON_NAME]-12"
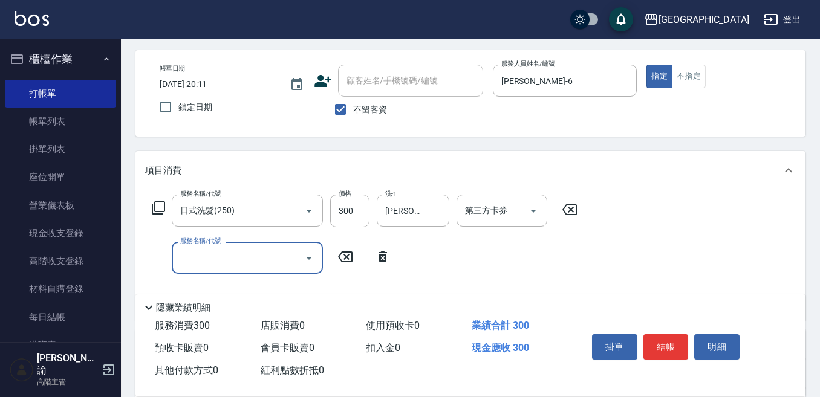
scroll to position [60, 0]
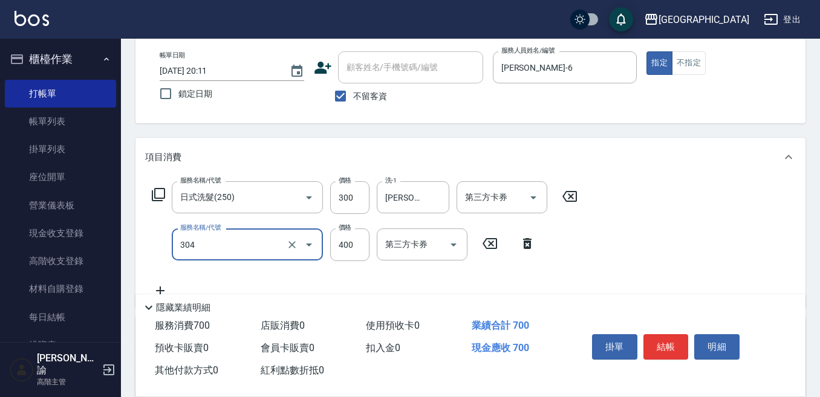
type input "剪髮400(304)"
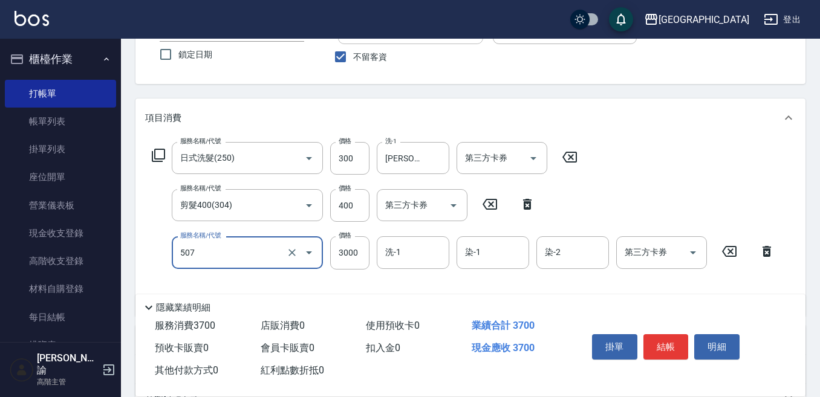
scroll to position [121, 0]
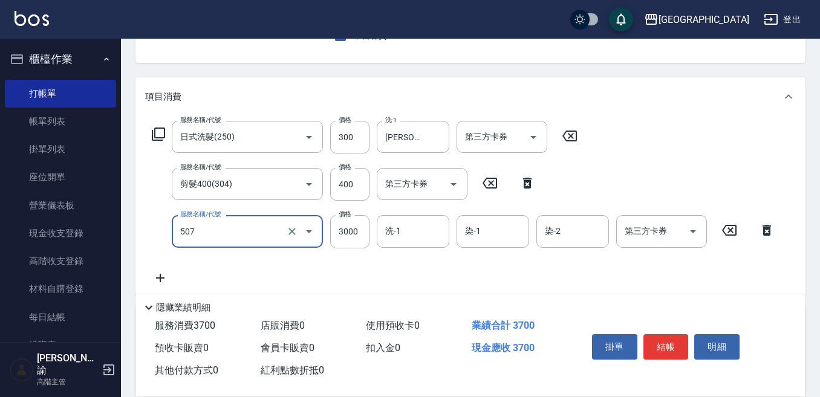
type input "染髮(3000)(507)"
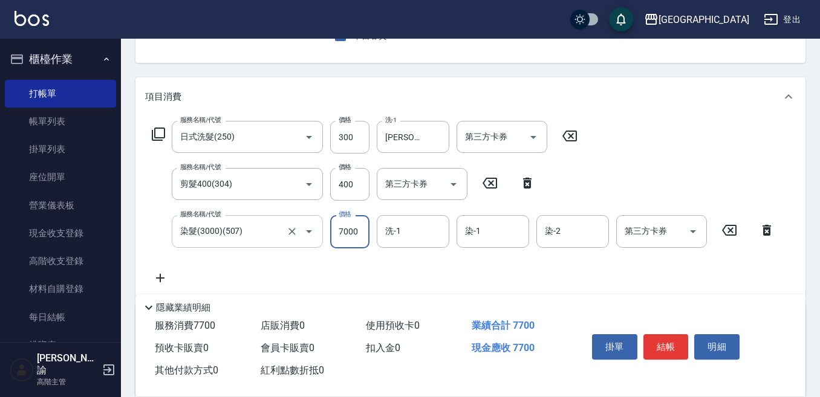
type input "7000"
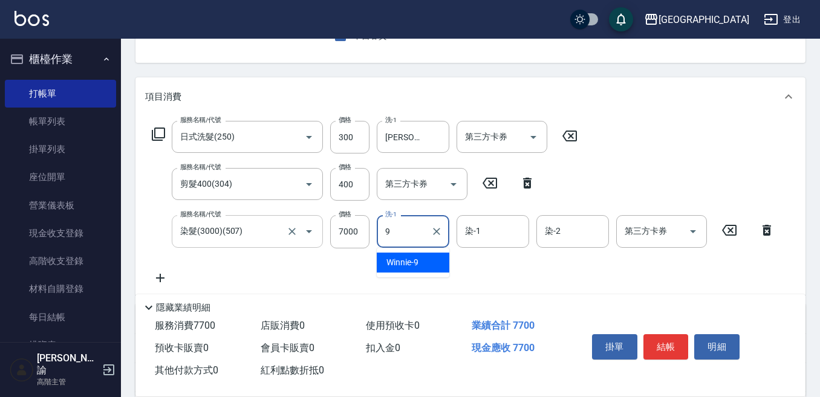
type input "Winnie-9"
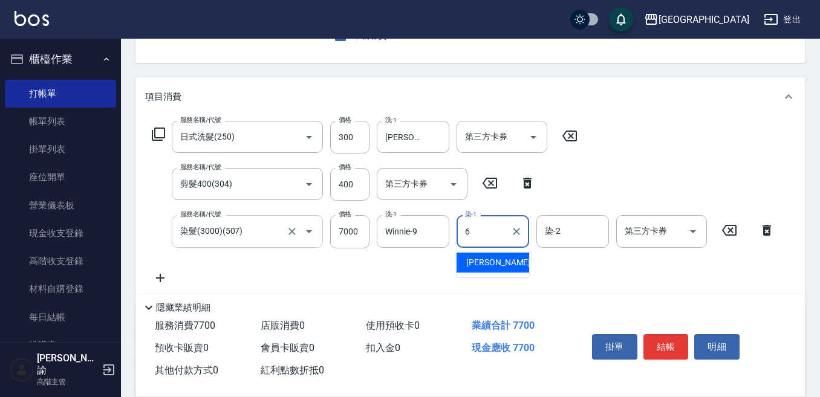
type input "[PERSON_NAME]-6"
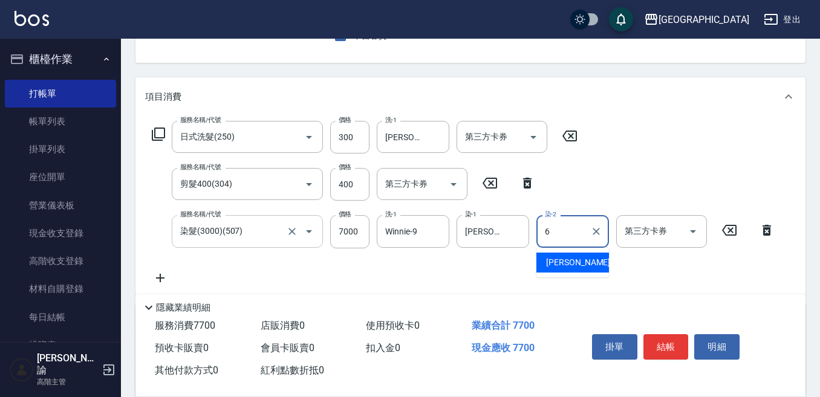
type input "[PERSON_NAME]-6"
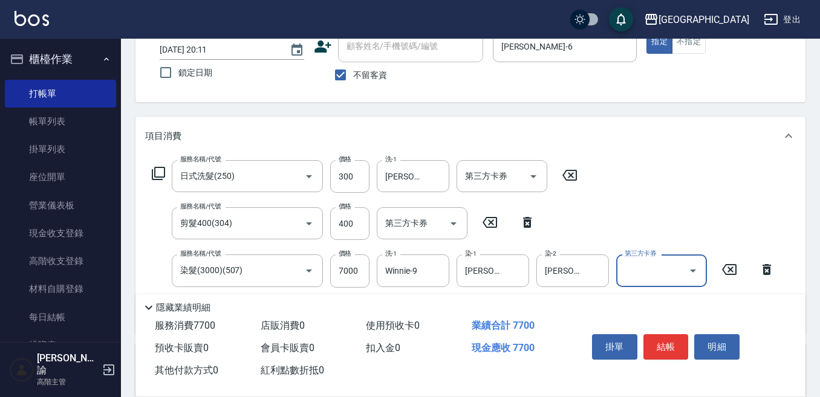
scroll to position [60, 0]
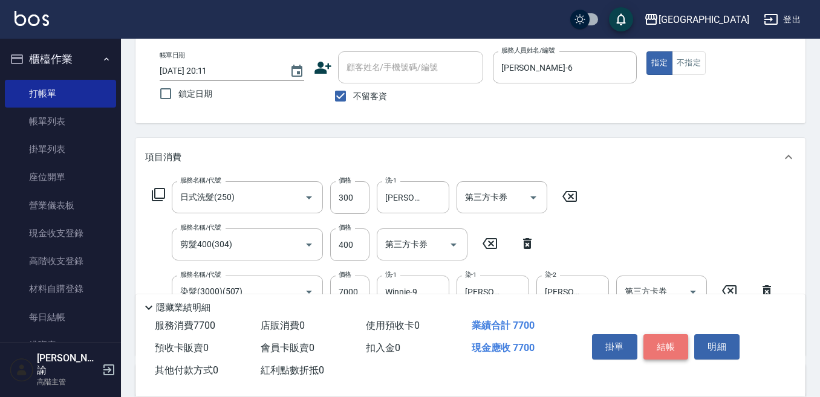
drag, startPoint x: 676, startPoint y: 347, endPoint x: 673, endPoint y: 337, distance: 10.9
click at [676, 346] on button "結帳" at bounding box center [665, 346] width 45 height 25
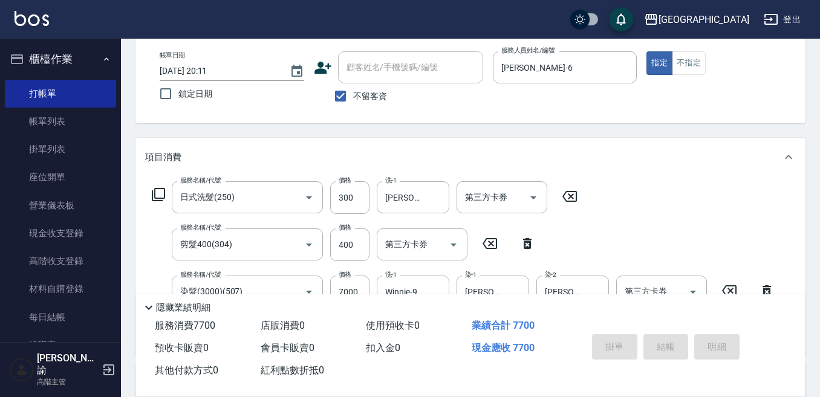
type input "[DATE] 20:12"
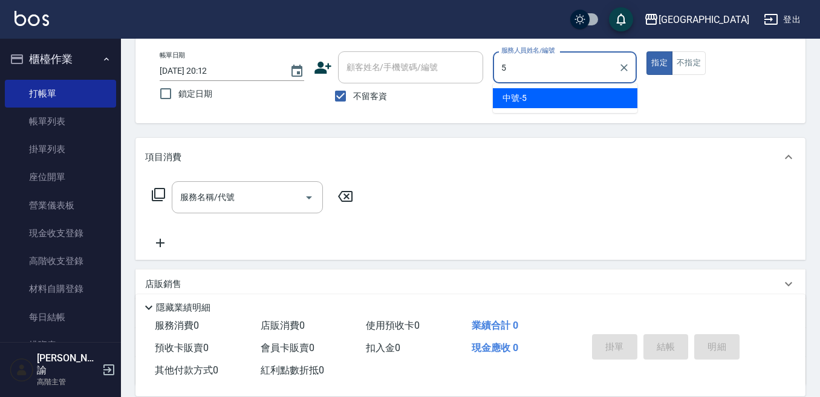
type input "中號-5"
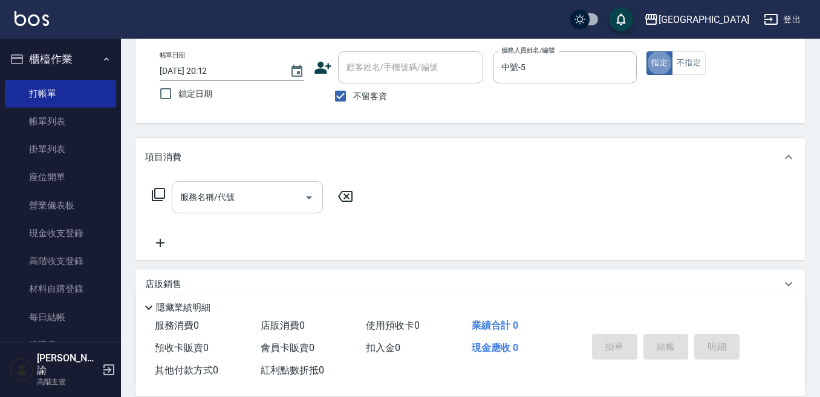
click at [225, 203] on input "服務名稱/代號" at bounding box center [238, 197] width 122 height 21
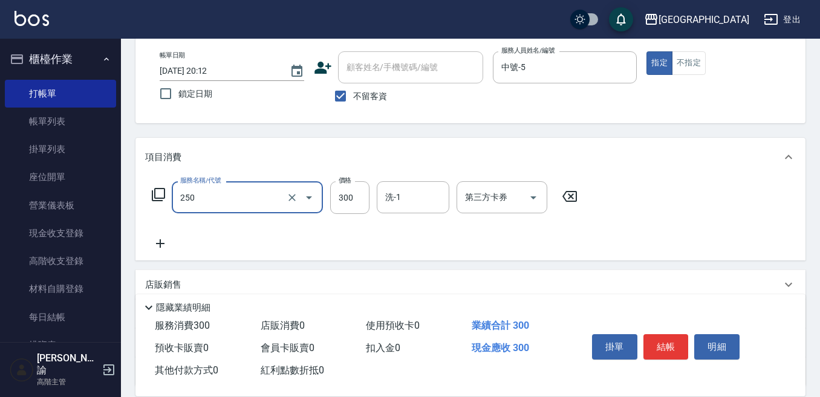
type input "日式洗髮(250)"
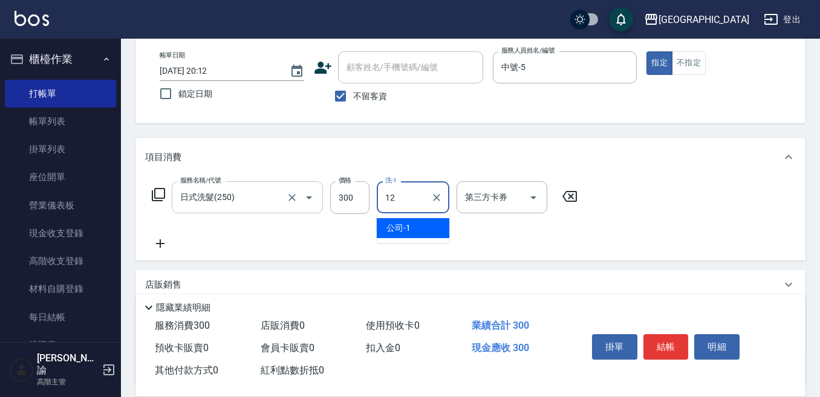
type input "[PERSON_NAME]-12"
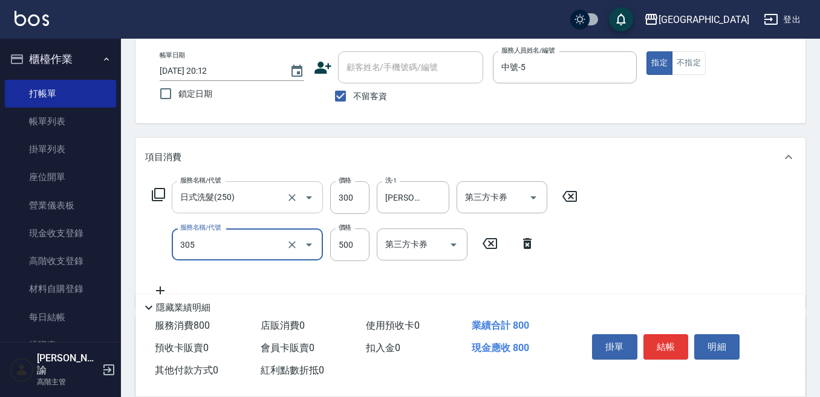
type input "剪髮500(305)"
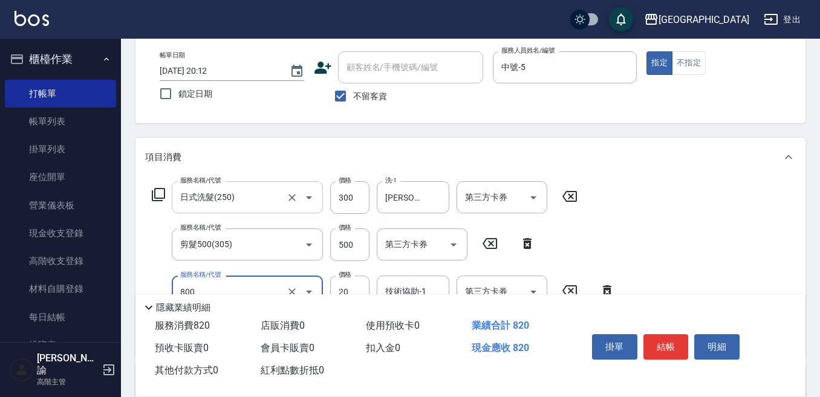
type input "潤絲精(800)"
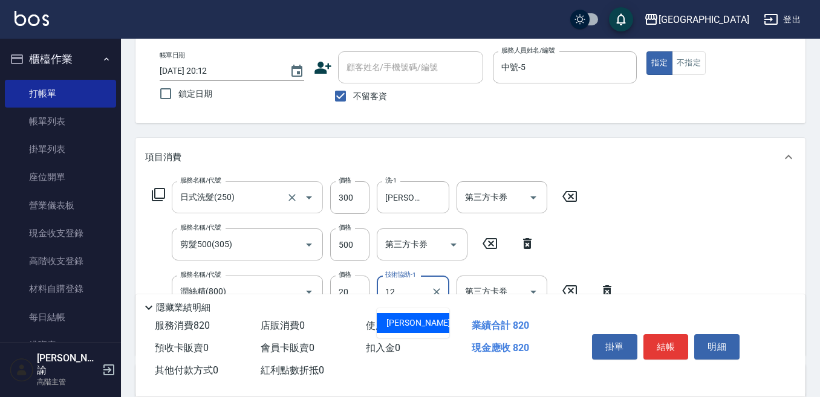
type input "[PERSON_NAME]-12"
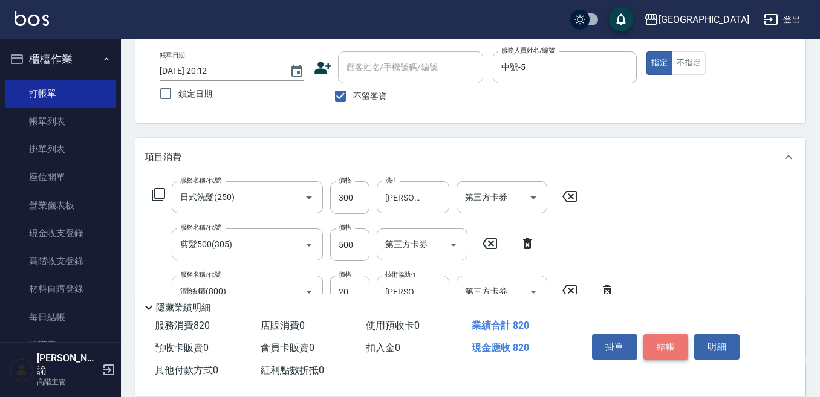
click at [666, 342] on button "結帳" at bounding box center [665, 346] width 45 height 25
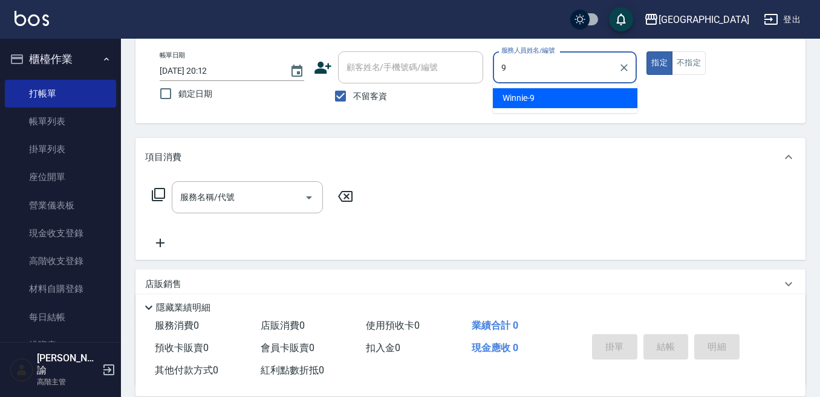
type input "Winnie-9"
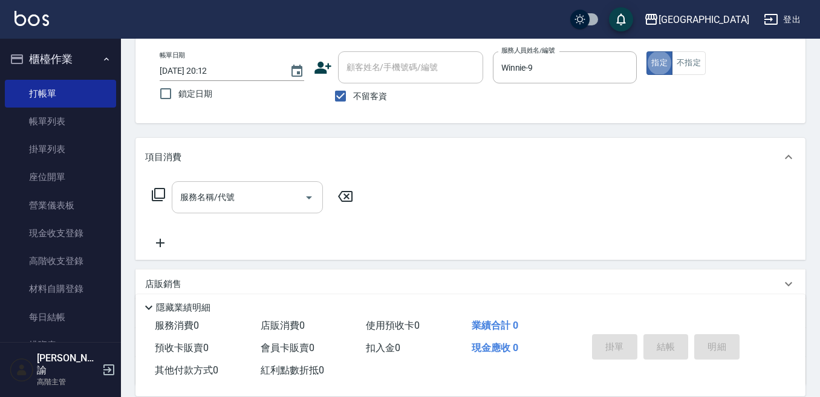
click at [274, 207] on input "服務名稱/代號" at bounding box center [238, 197] width 122 height 21
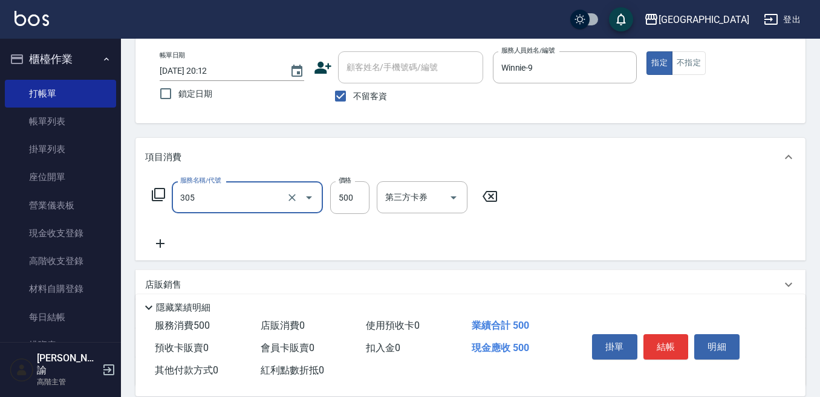
type input "剪髮500(305)"
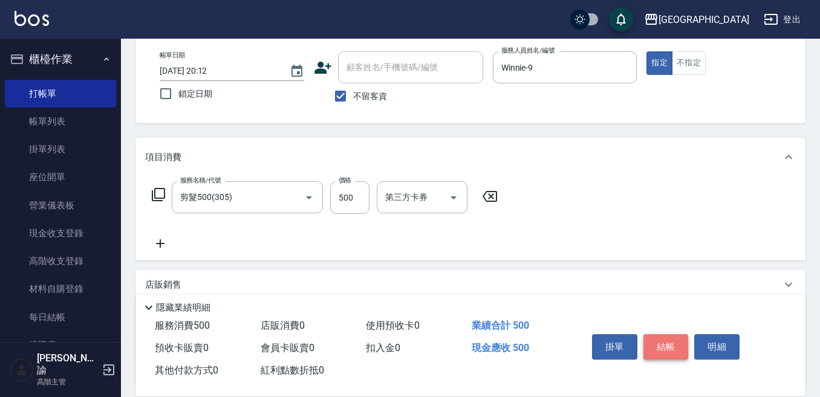
click at [664, 340] on button "結帳" at bounding box center [665, 346] width 45 height 25
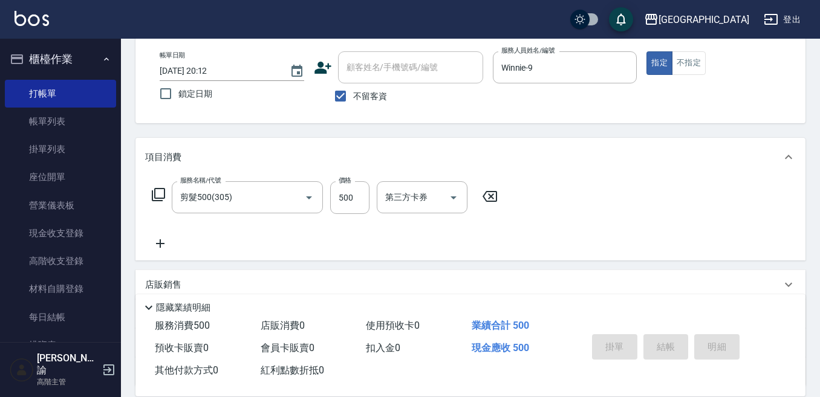
type input "[DATE] 20:13"
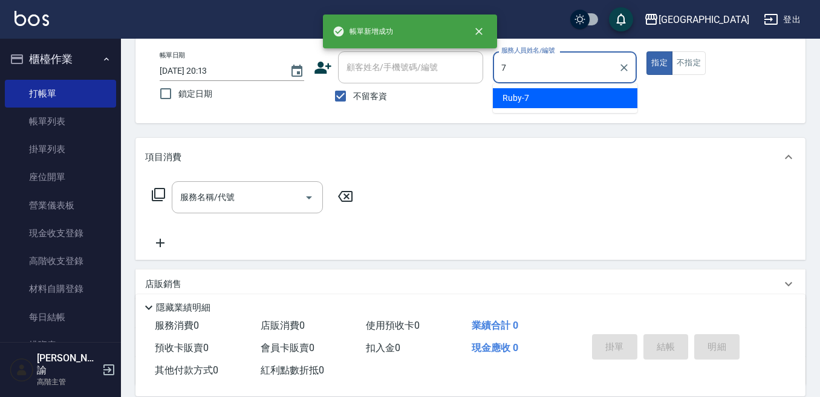
type input "Ruby-7"
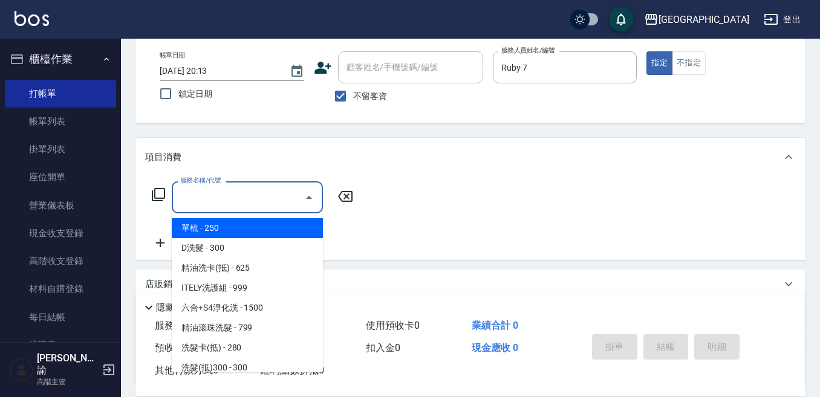
click at [204, 199] on input "服務名稱/代號" at bounding box center [238, 197] width 122 height 21
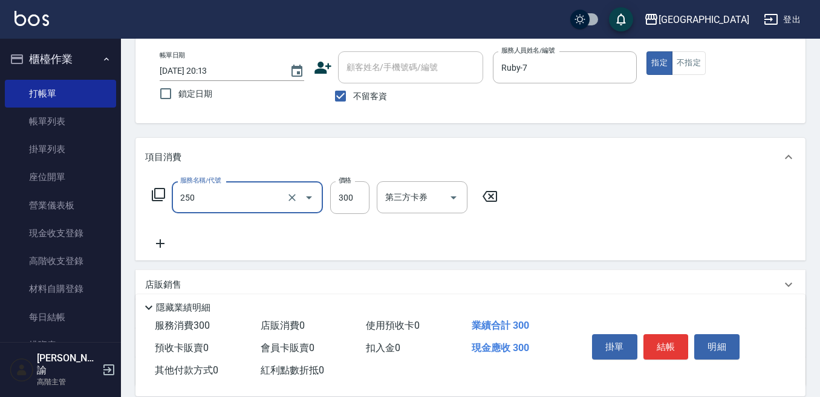
type input "日式洗髮(250)"
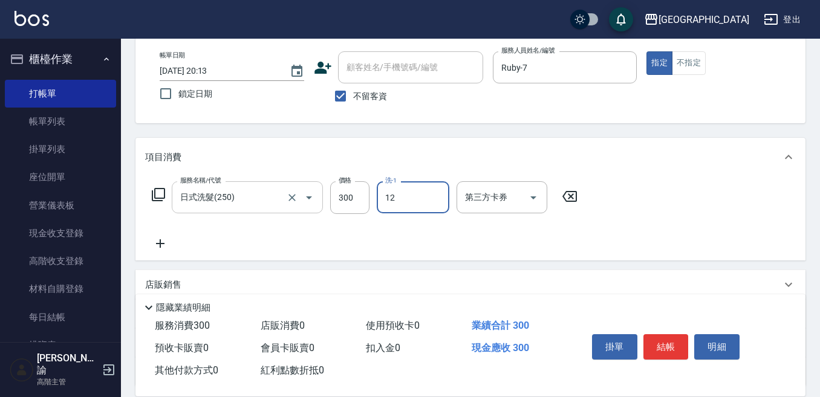
type input "[PERSON_NAME]-12"
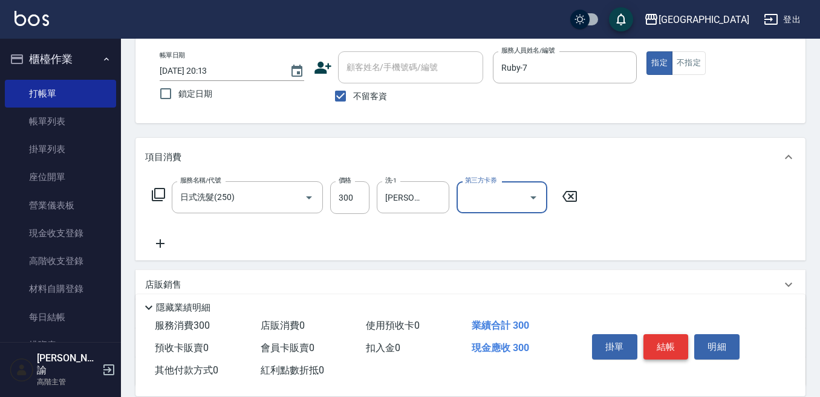
click at [655, 334] on button "結帳" at bounding box center [665, 346] width 45 height 25
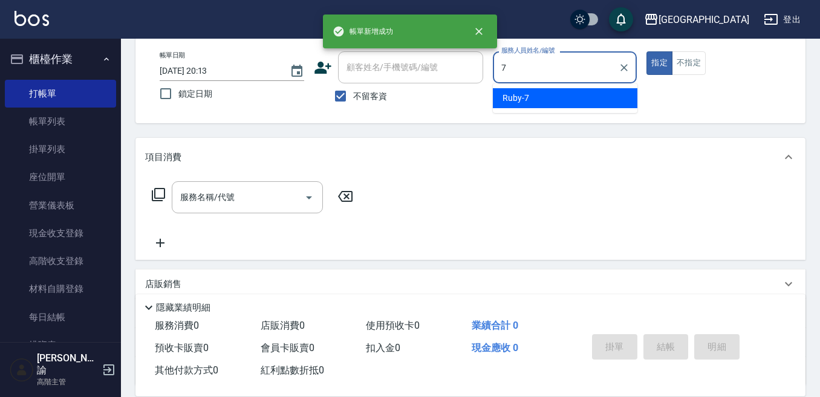
type input "Ruby-7"
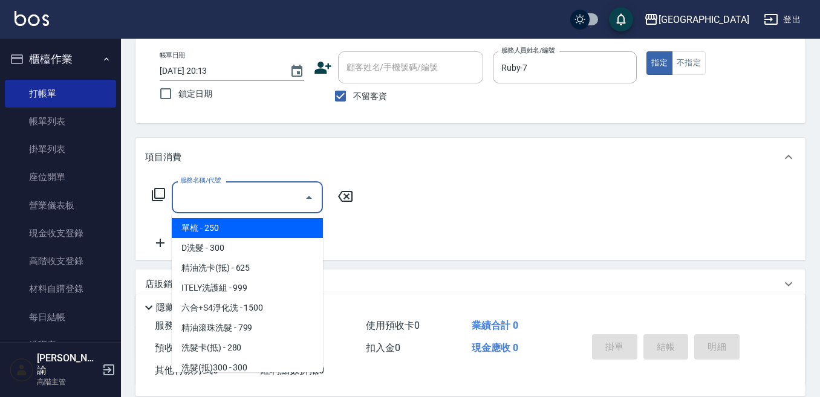
click at [275, 193] on input "服務名稱/代號" at bounding box center [238, 197] width 122 height 21
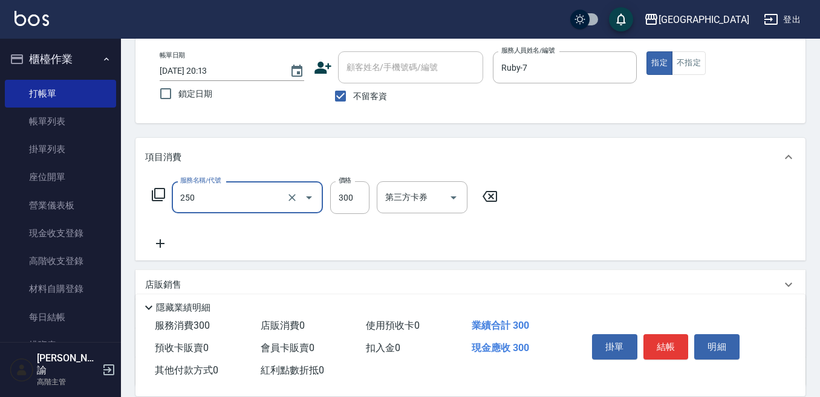
type input "日式洗髮(250)"
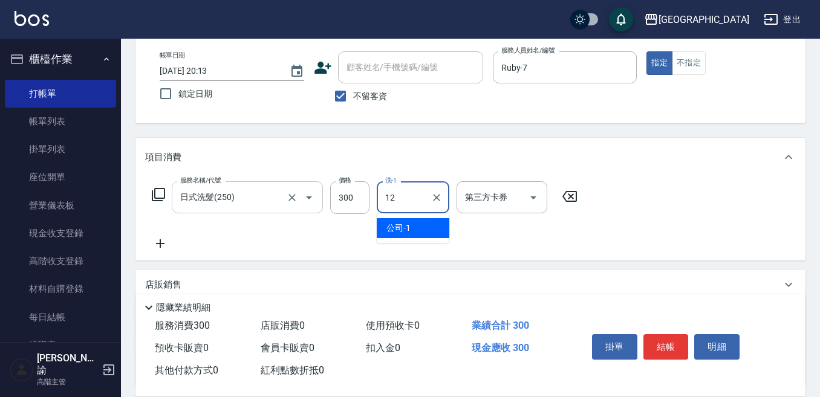
type input "[PERSON_NAME]-12"
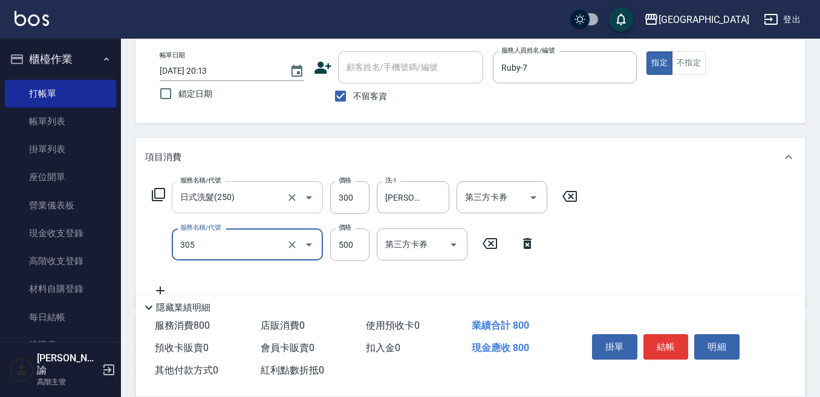
type input "剪髮500(305)"
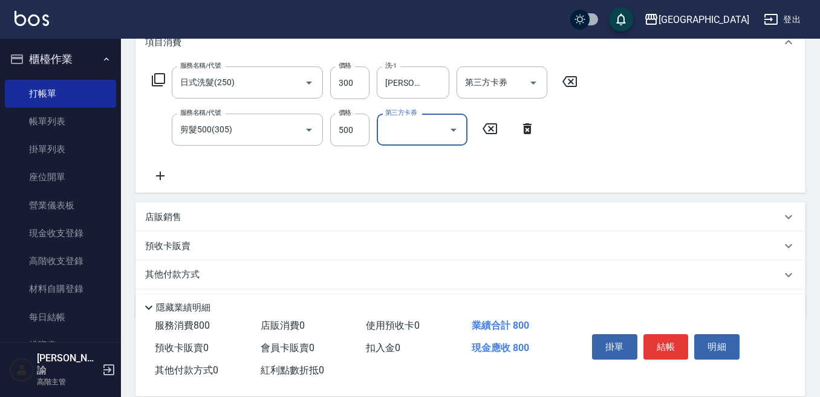
scroll to position [213, 0]
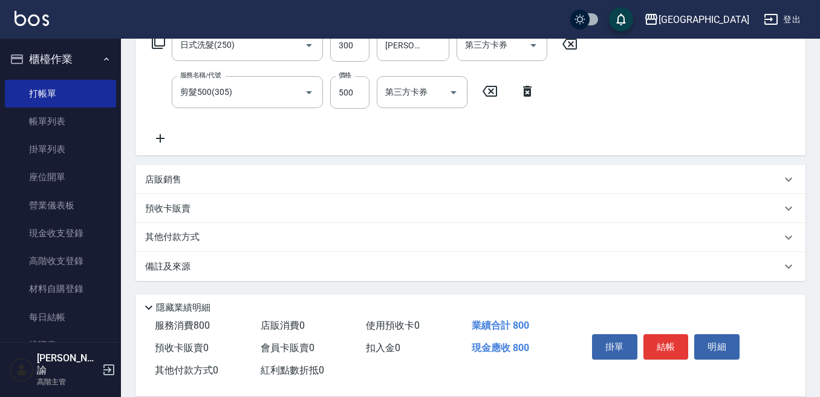
click at [212, 236] on div "其他付款方式" at bounding box center [463, 237] width 636 height 13
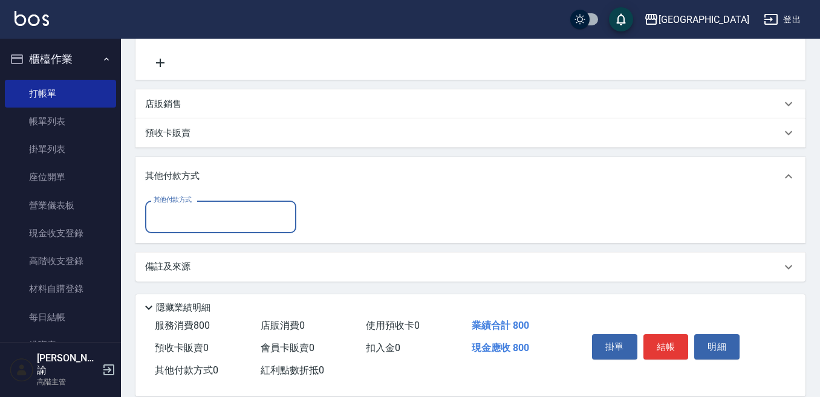
scroll to position [289, 0]
click at [208, 226] on input "其他付款方式" at bounding box center [221, 216] width 140 height 21
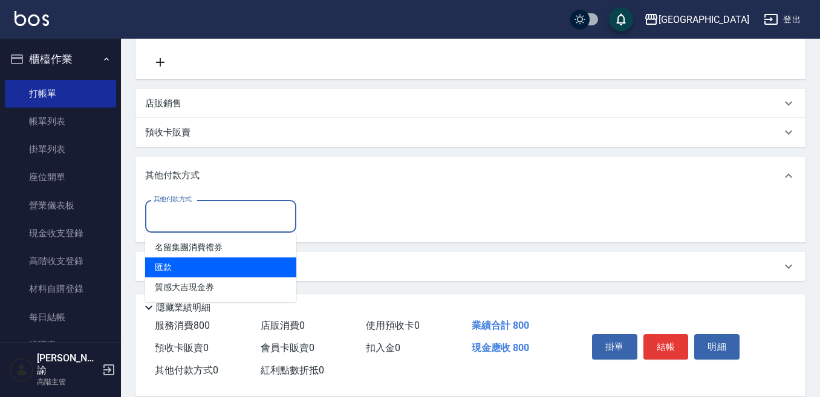
click at [206, 272] on span "匯款" at bounding box center [220, 268] width 151 height 20
type input "匯款"
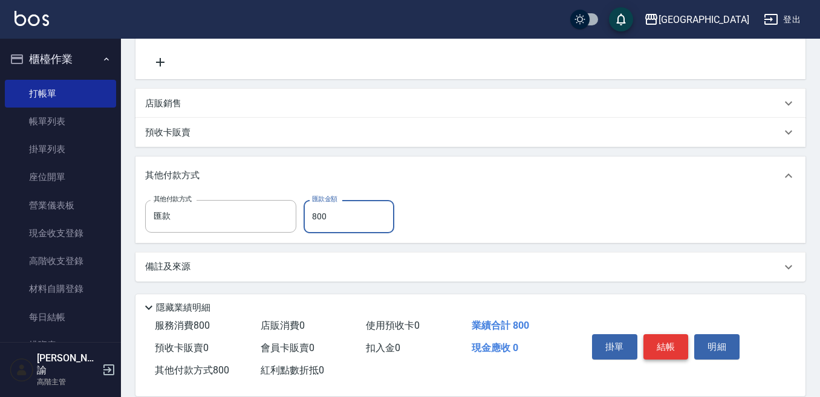
type input "800"
click at [656, 349] on button "結帳" at bounding box center [665, 346] width 45 height 25
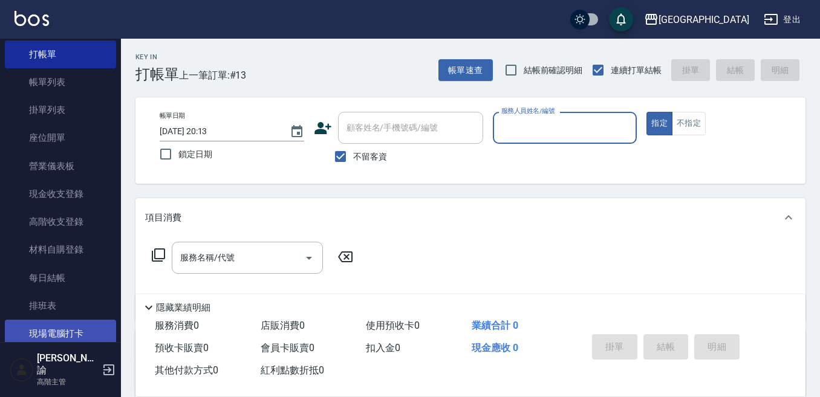
scroll to position [60, 0]
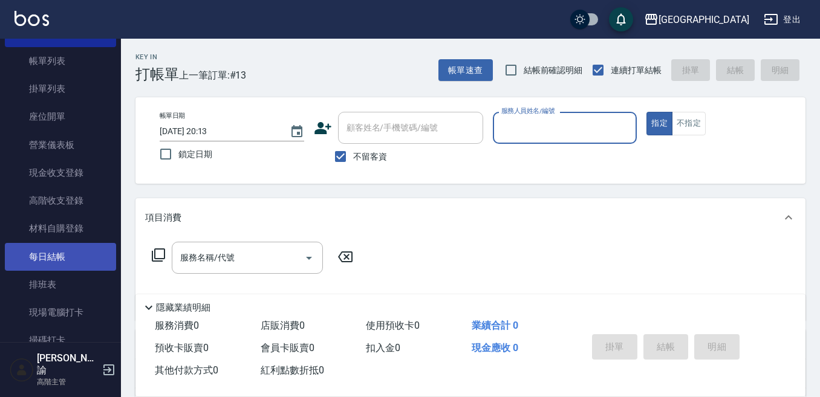
click at [25, 247] on link "每日結帳" at bounding box center [60, 257] width 111 height 28
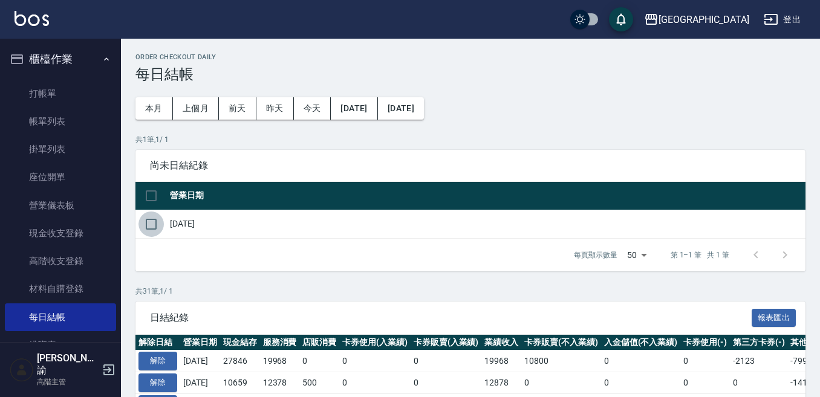
click at [150, 227] on input "checkbox" at bounding box center [150, 224] width 25 height 25
checkbox input "true"
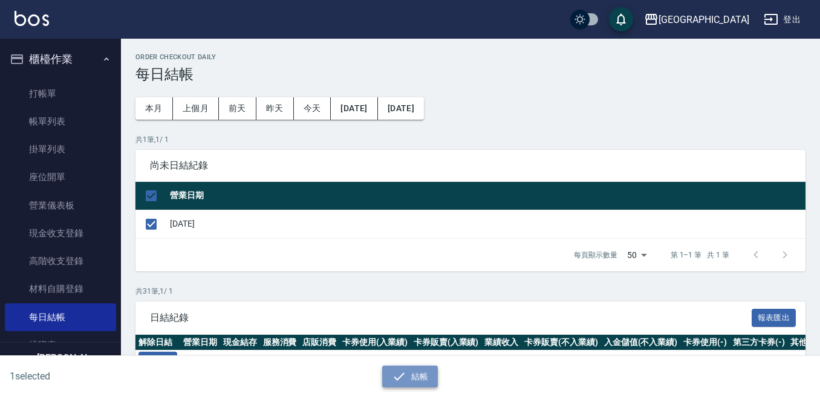
click at [427, 381] on button "結帳" at bounding box center [410, 377] width 56 height 22
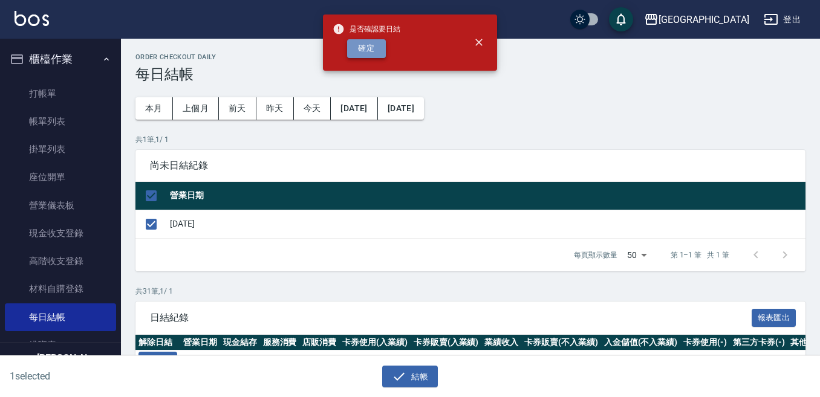
click at [368, 48] on button "確定" at bounding box center [366, 48] width 39 height 19
checkbox input "false"
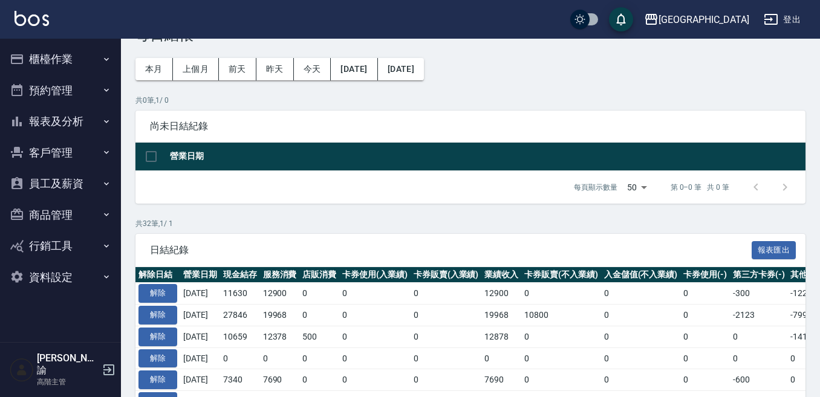
scroll to position [60, 0]
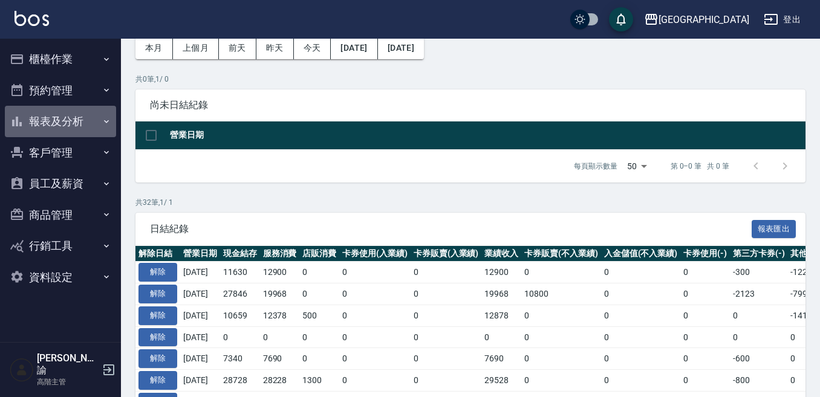
drag, startPoint x: 63, startPoint y: 130, endPoint x: 57, endPoint y: 127, distance: 6.2
click at [57, 127] on button "報表及分析" at bounding box center [60, 121] width 111 height 31
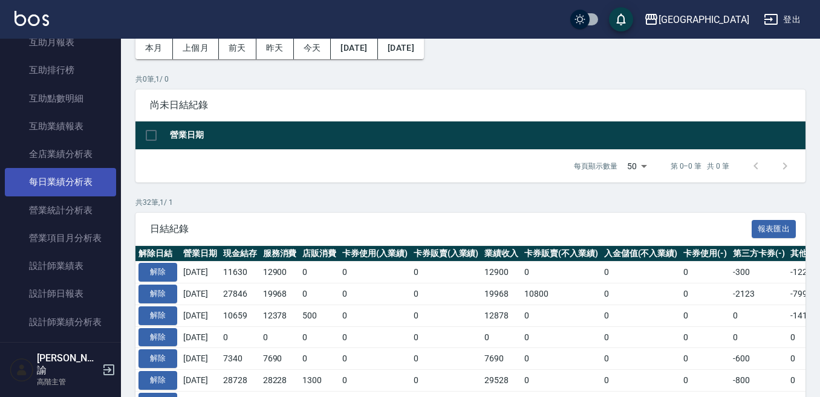
scroll to position [302, 0]
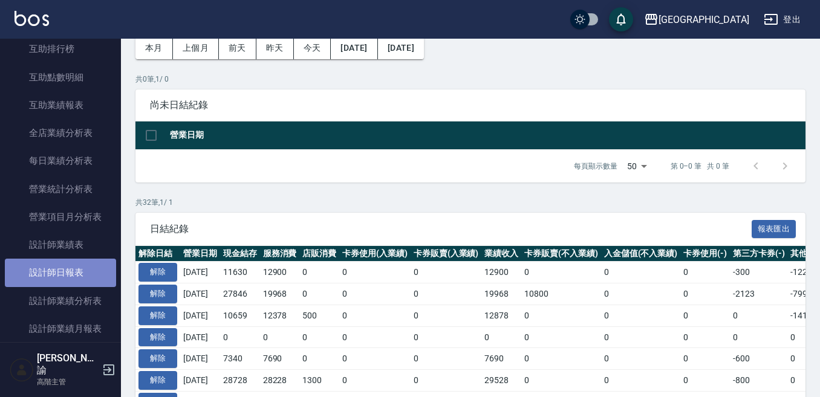
click at [73, 265] on link "設計師日報表" at bounding box center [60, 273] width 111 height 28
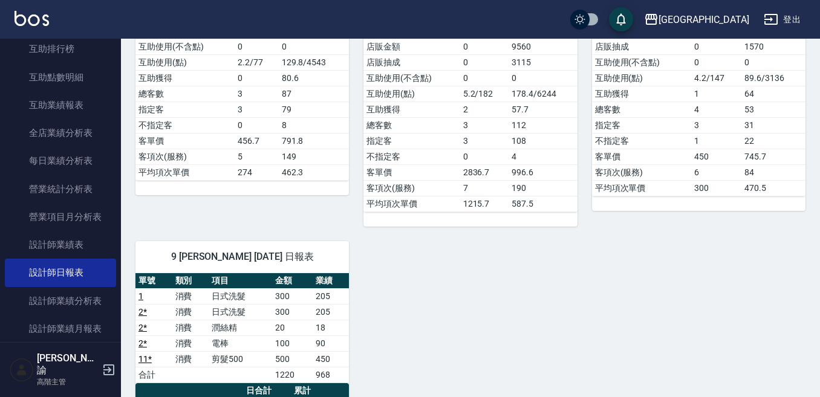
scroll to position [484, 0]
